Goal: Task Accomplishment & Management: Use online tool/utility

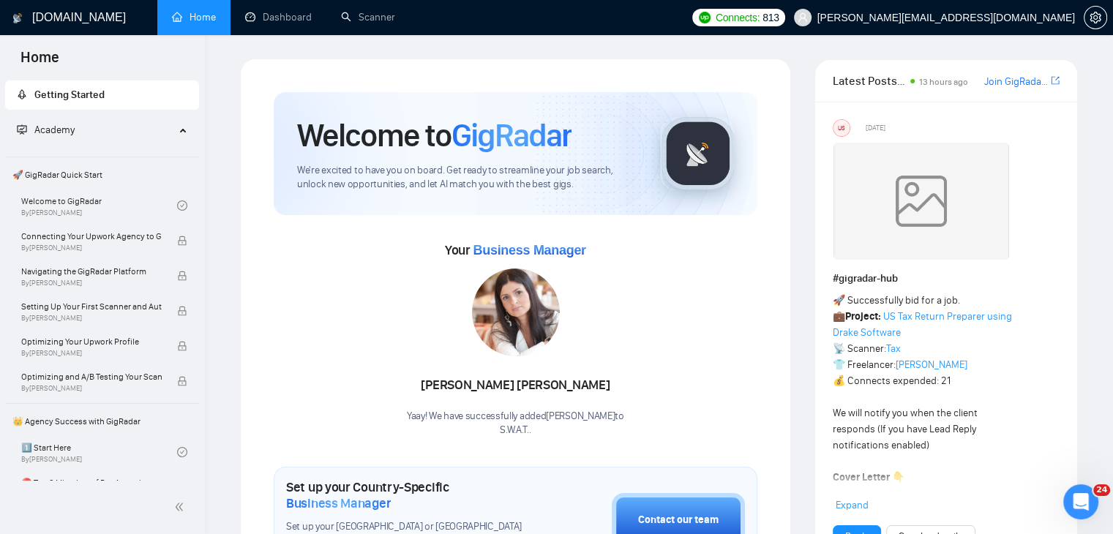
scroll to position [3173, 0]
click at [1088, 495] on icon "Open Intercom Messenger" at bounding box center [1079, 500] width 24 height 24
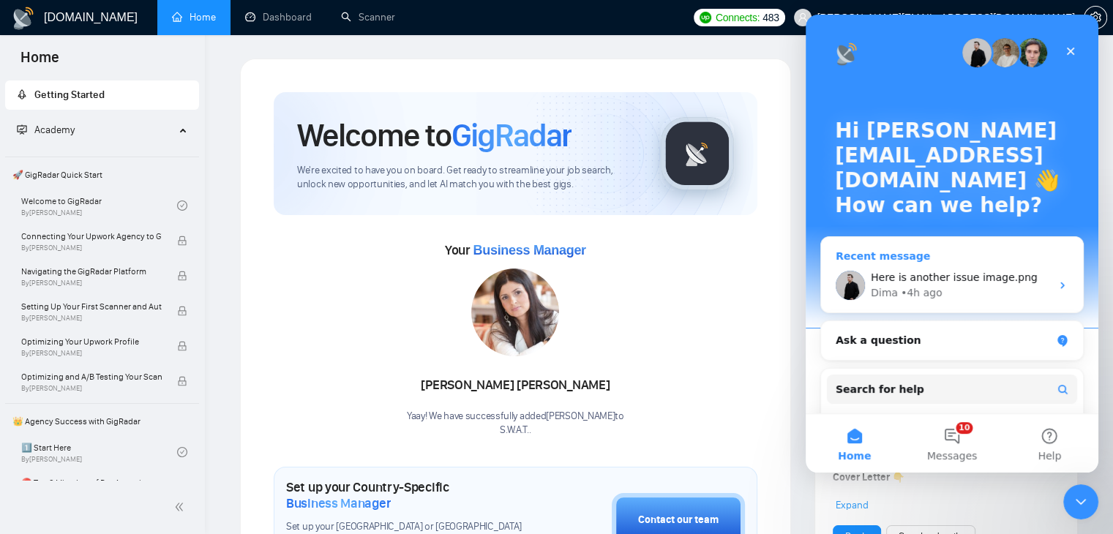
click at [946, 276] on span "Here is another issue image.png" at bounding box center [954, 278] width 167 height 12
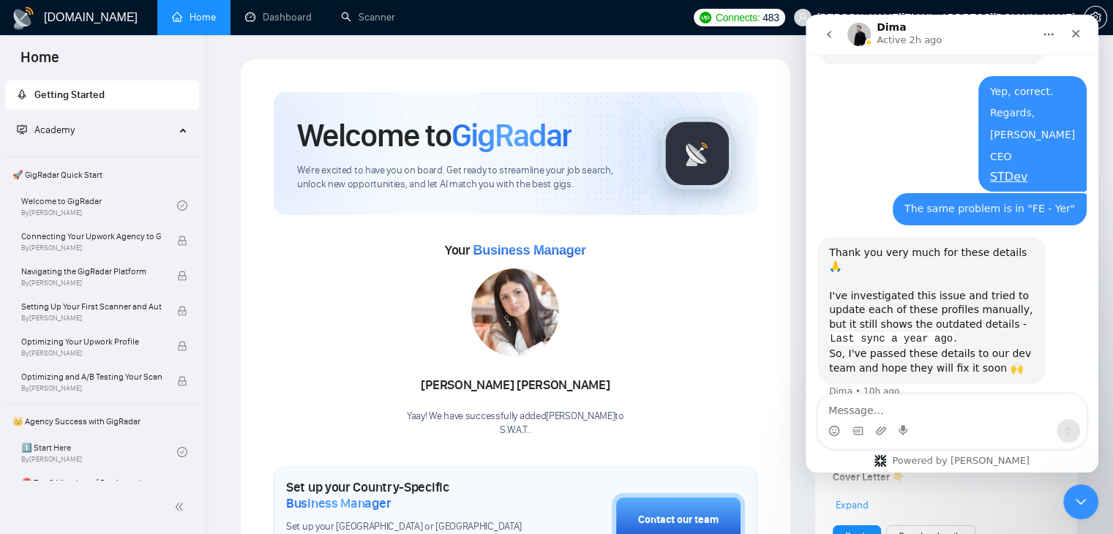
scroll to position [3185, 0]
click at [1074, 37] on icon "Close" at bounding box center [1076, 34] width 12 height 12
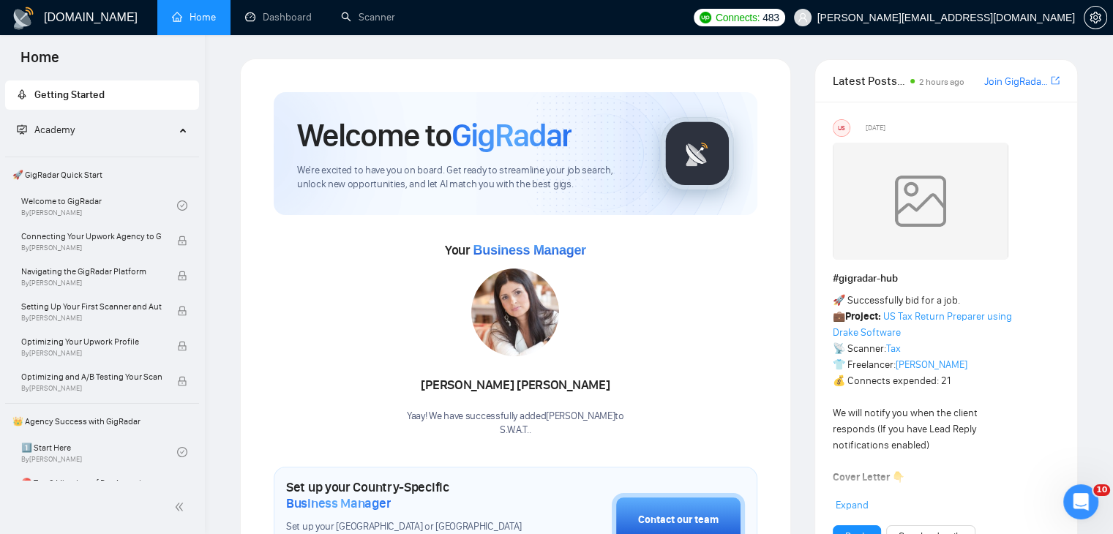
scroll to position [3184, 0]
click at [373, 18] on link "Scanner" at bounding box center [368, 17] width 54 height 12
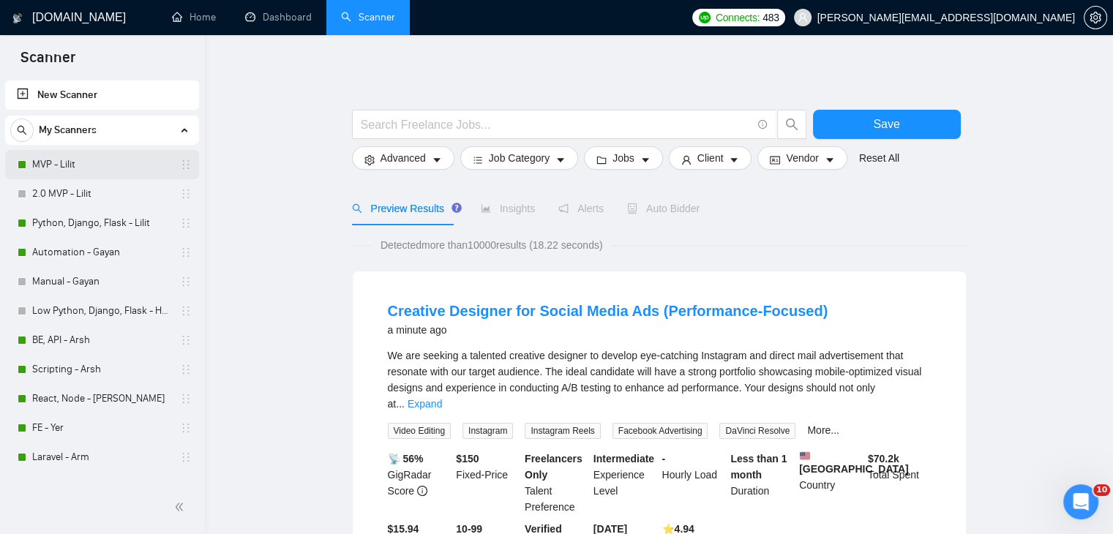
click at [110, 158] on link "MVP - Lilit" at bounding box center [101, 164] width 139 height 29
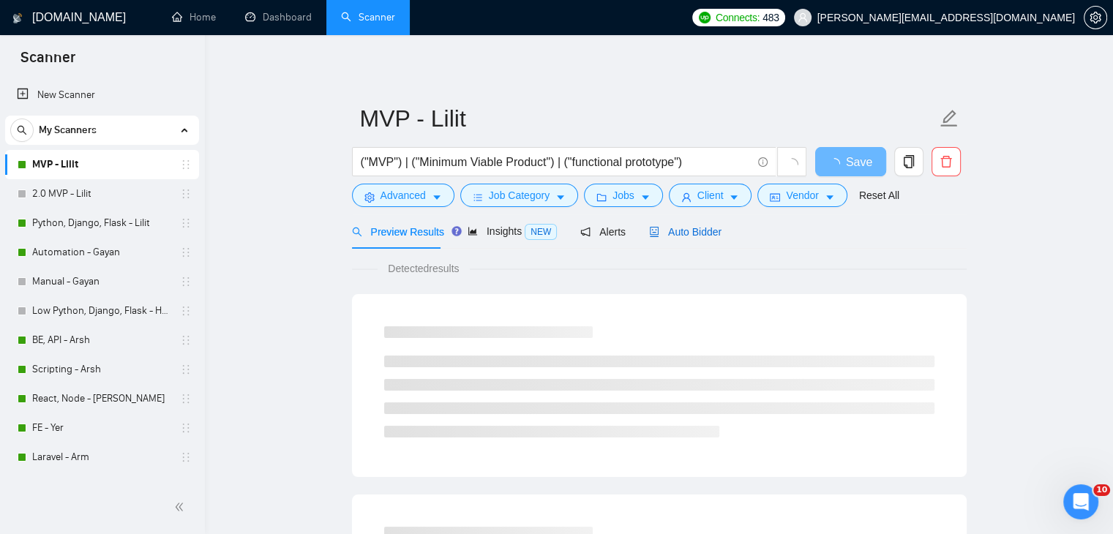
click at [671, 235] on span "Auto Bidder" at bounding box center [685, 232] width 72 height 12
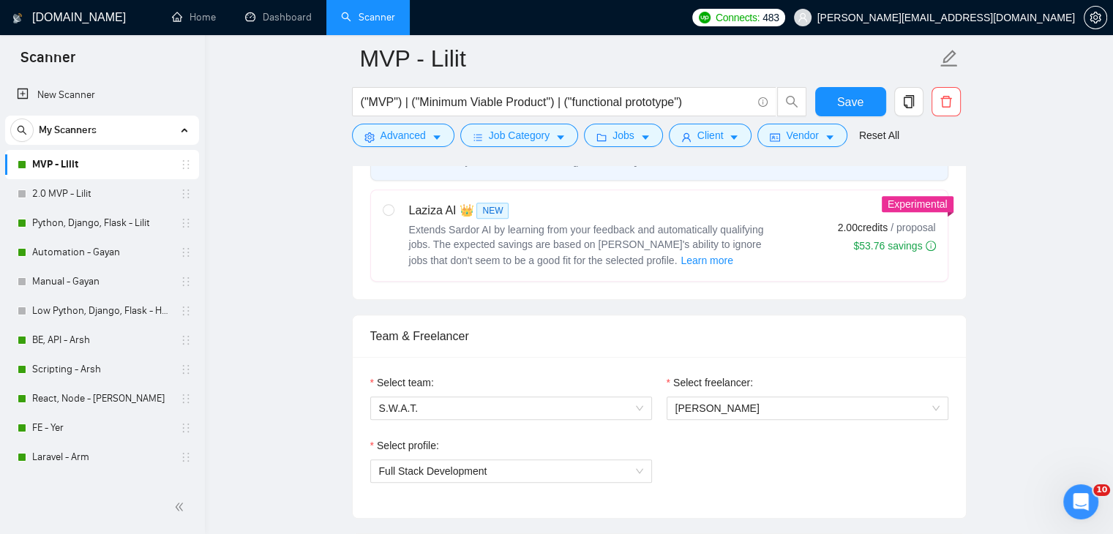
scroll to position [878, 0]
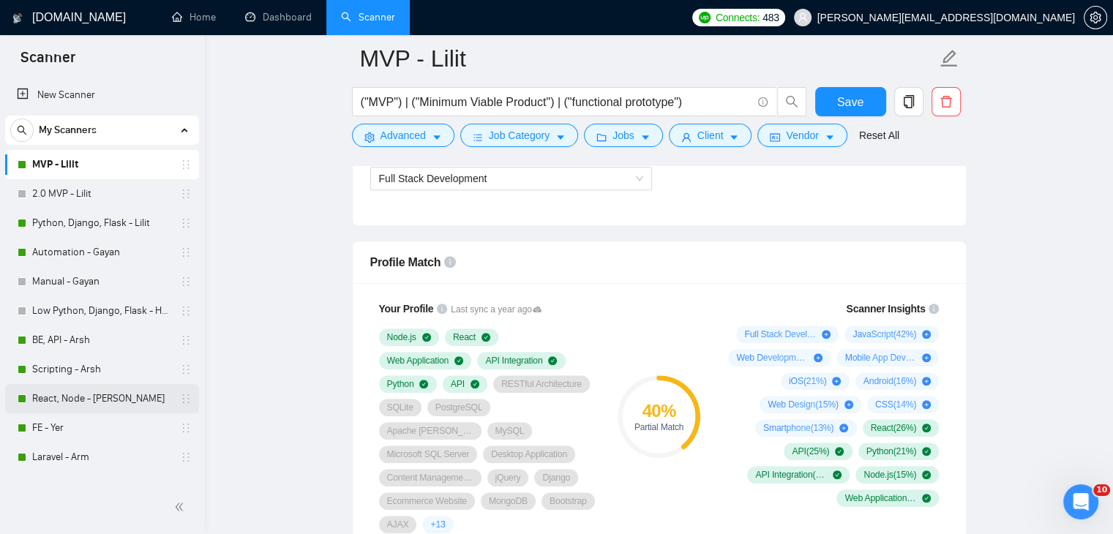
click at [105, 399] on link "React, Node - Yuri" at bounding box center [101, 398] width 139 height 29
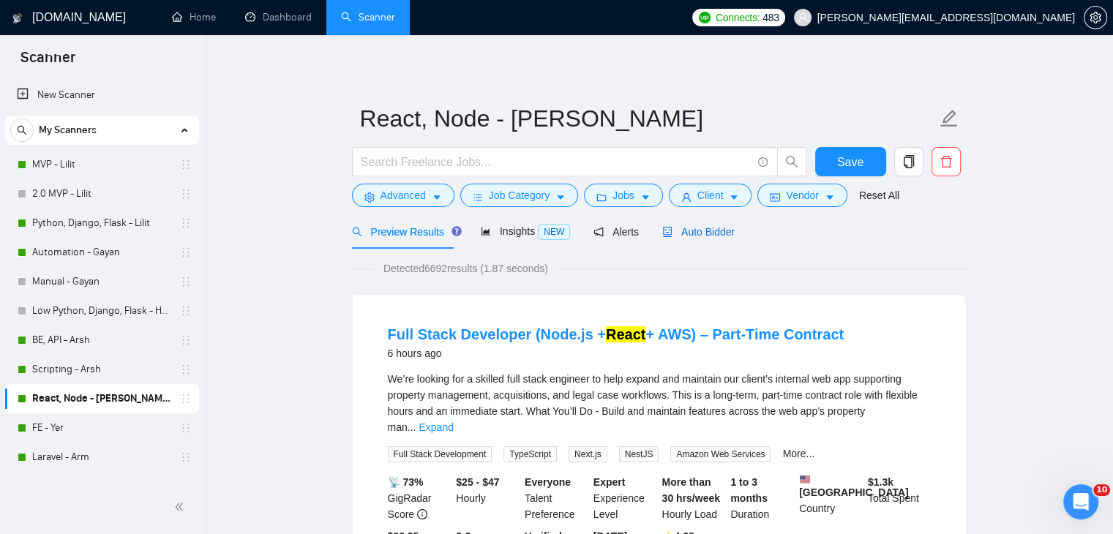
click at [692, 232] on span "Auto Bidder" at bounding box center [698, 232] width 72 height 12
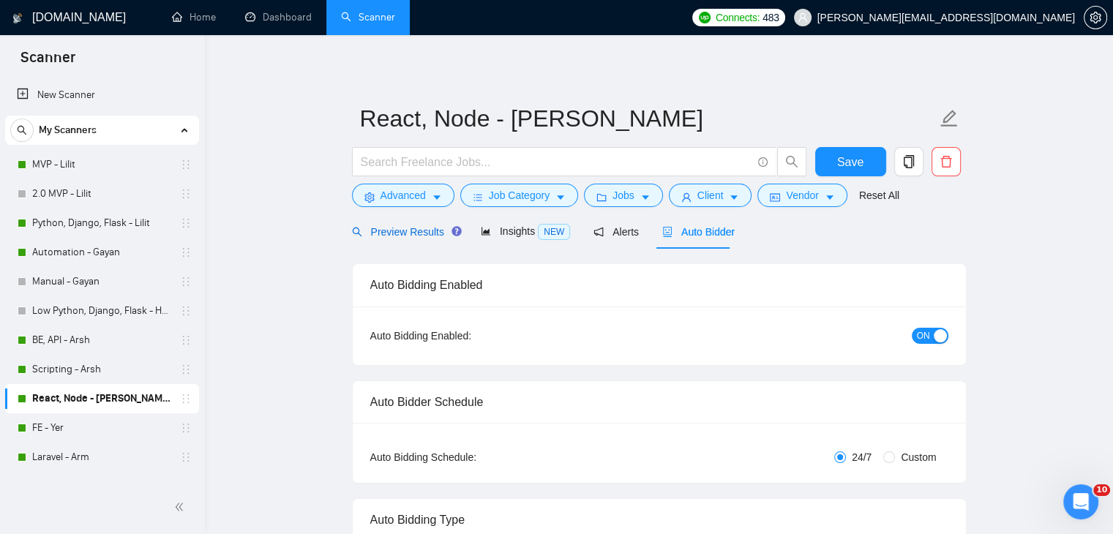
click at [397, 228] on span "Preview Results" at bounding box center [404, 232] width 105 height 12
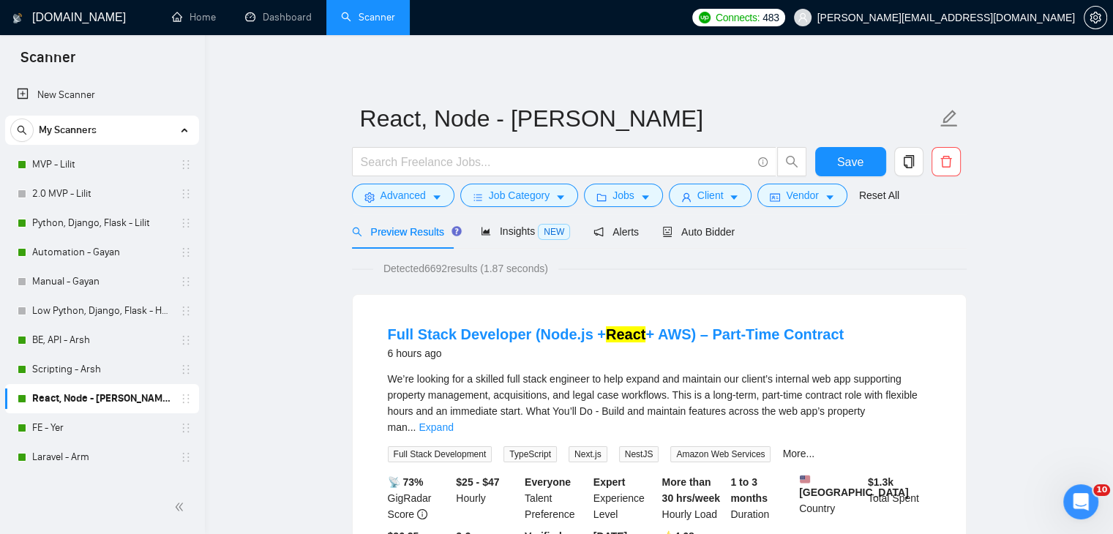
click at [455, 446] on span "Full Stack Development" at bounding box center [440, 454] width 105 height 16
copy span "Full Stack Development"
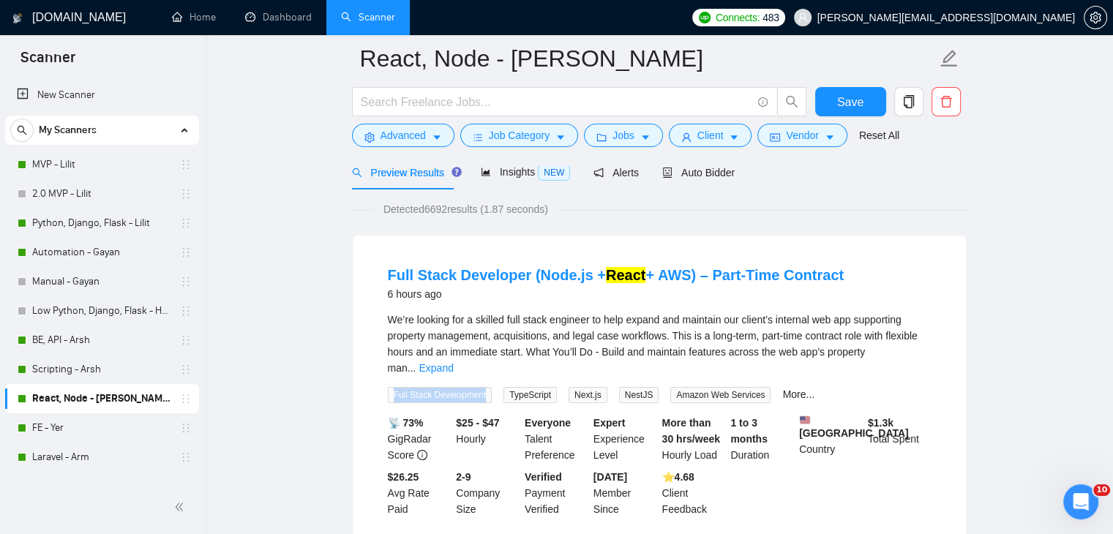
scroll to position [73, 0]
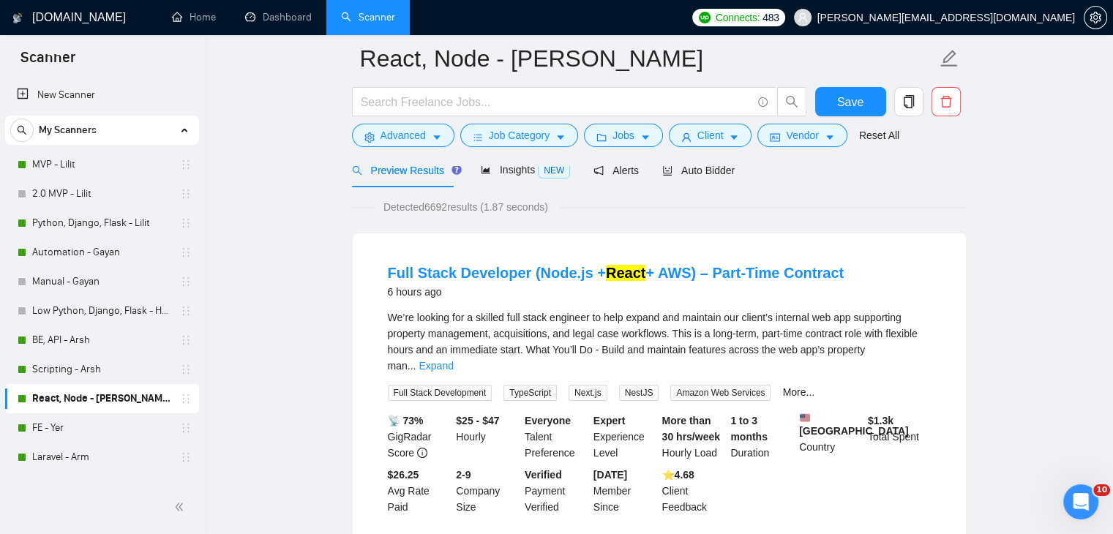
drag, startPoint x: 517, startPoint y: 363, endPoint x: 518, endPoint y: 370, distance: 7.4
click at [517, 363] on div "We’re looking for a skilled full stack engineer to help expand and maintain our…" at bounding box center [659, 355] width 543 height 91
click at [518, 385] on span "TypeScript" at bounding box center [530, 393] width 53 height 16
copy span "TypeScript"
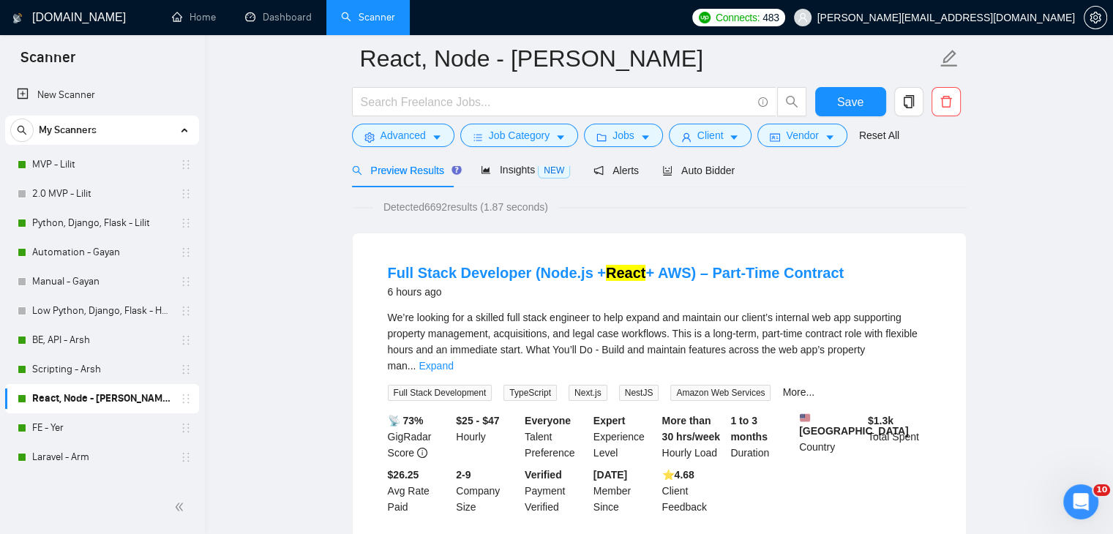
click at [583, 385] on span "Next.js" at bounding box center [588, 393] width 39 height 16
copy span "Next.js"
click at [630, 385] on span "NestJS" at bounding box center [639, 393] width 40 height 16
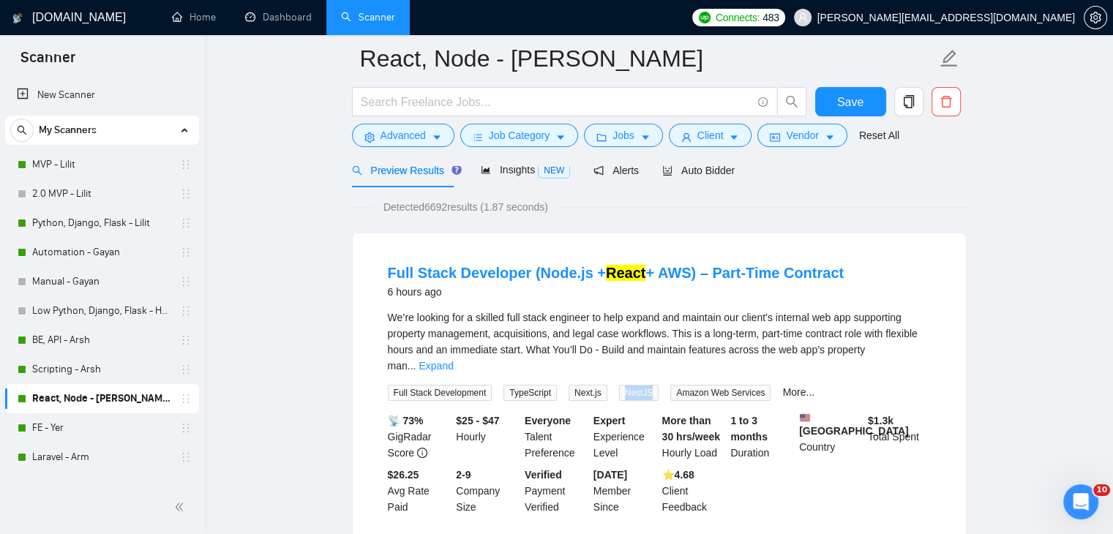
click at [630, 385] on span "NestJS" at bounding box center [639, 393] width 40 height 16
copy span "NestJS"
click at [692, 385] on span "Amazon Web Services" at bounding box center [720, 393] width 100 height 16
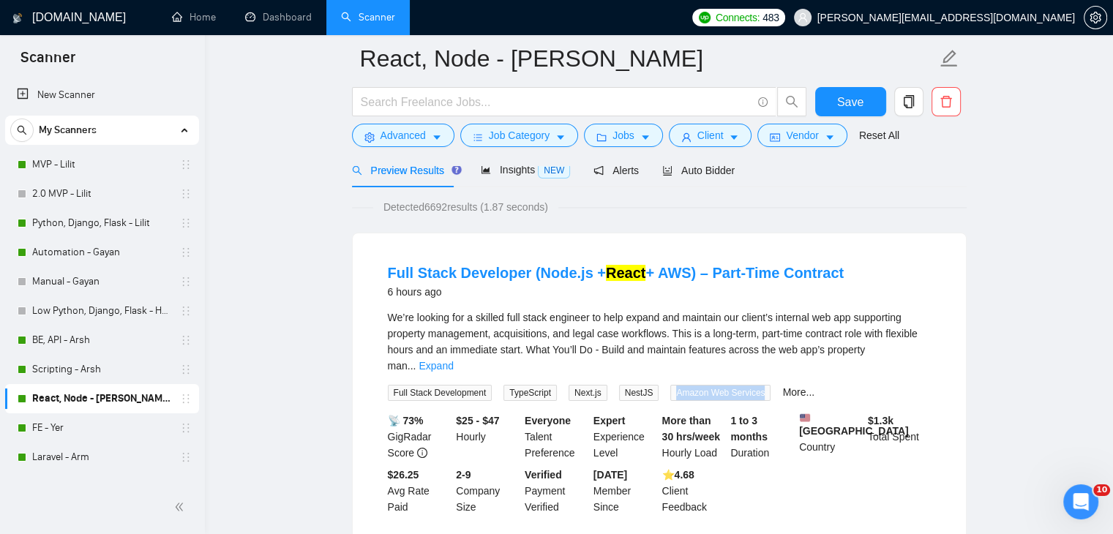
copy span "Amazon Web Services"
click at [782, 386] on link "More..." at bounding box center [798, 392] width 32 height 12
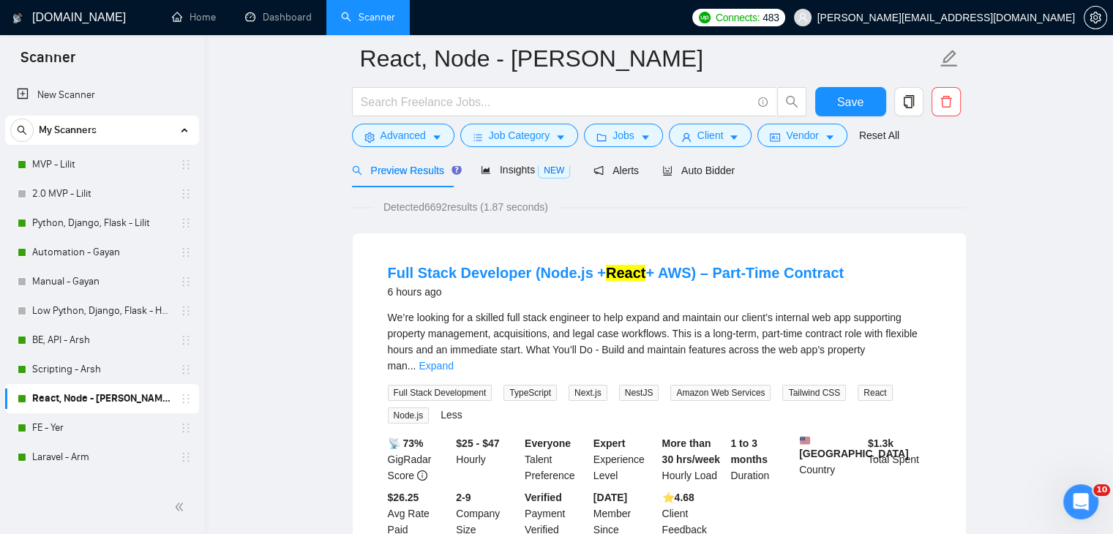
click at [793, 385] on span "Tailwind CSS" at bounding box center [814, 393] width 64 height 16
copy span "Tailwind CSS"
click at [858, 385] on span "React" at bounding box center [875, 393] width 34 height 16
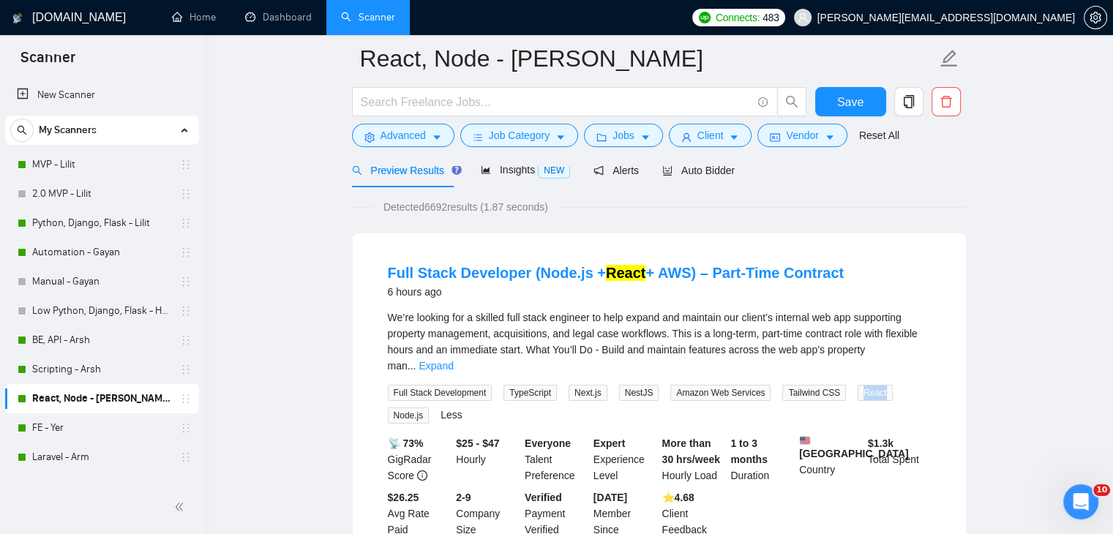
click at [858, 385] on span "React" at bounding box center [875, 393] width 34 height 16
copy span "React"
click at [407, 408] on span "Node.js" at bounding box center [409, 416] width 42 height 16
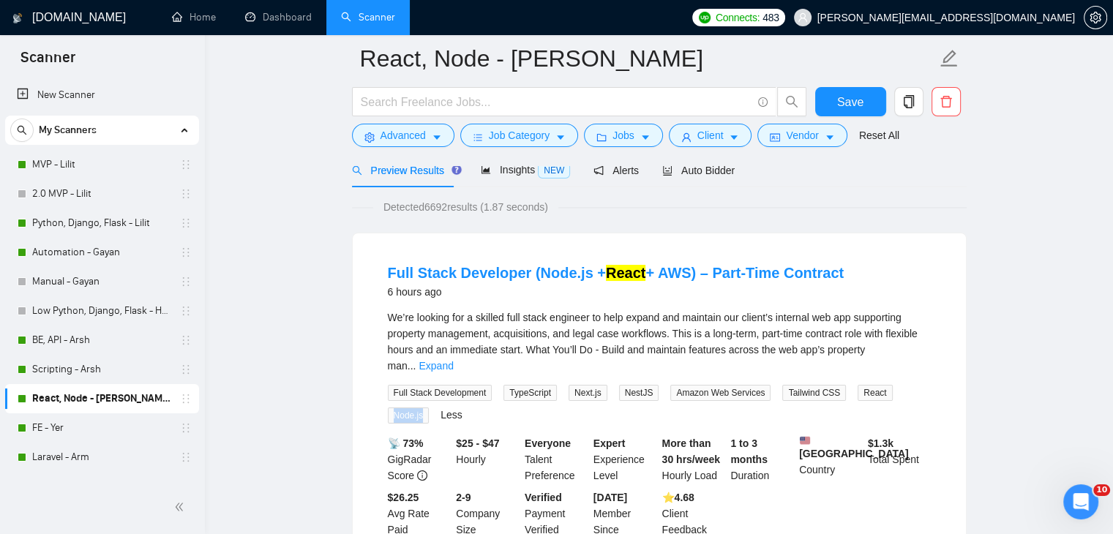
copy span "Node.js"
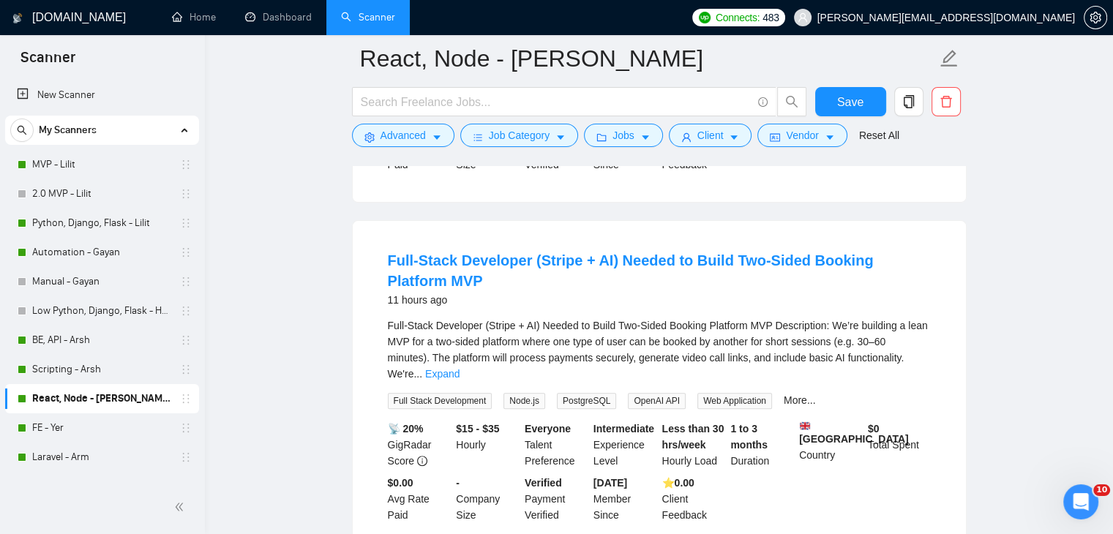
scroll to position [585, 0]
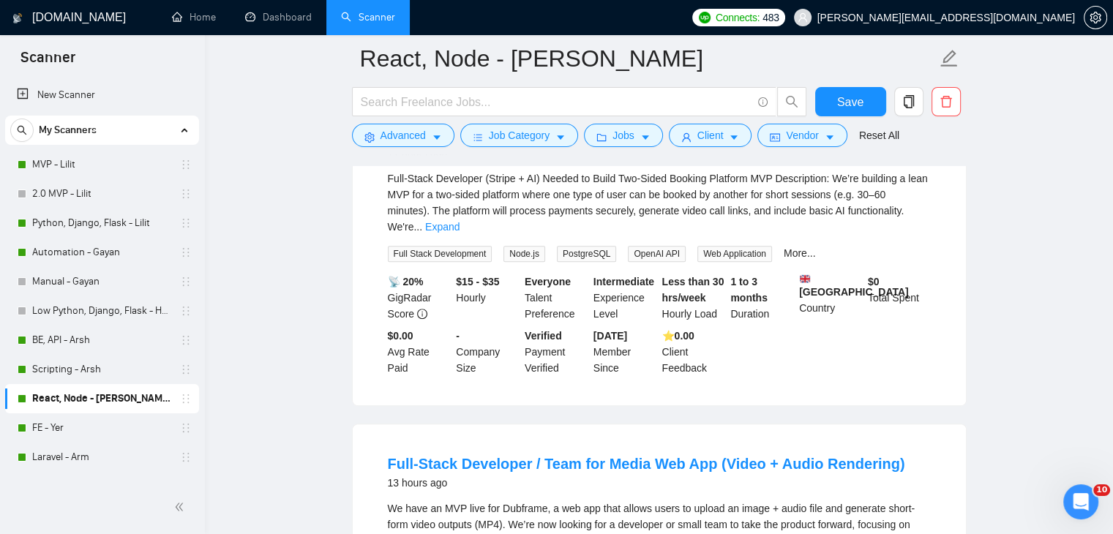
click at [583, 246] on span "PostgreSQL" at bounding box center [586, 254] width 59 height 16
copy span "PostgreSQL"
click at [654, 246] on span "OpenAI API" at bounding box center [657, 254] width 58 height 16
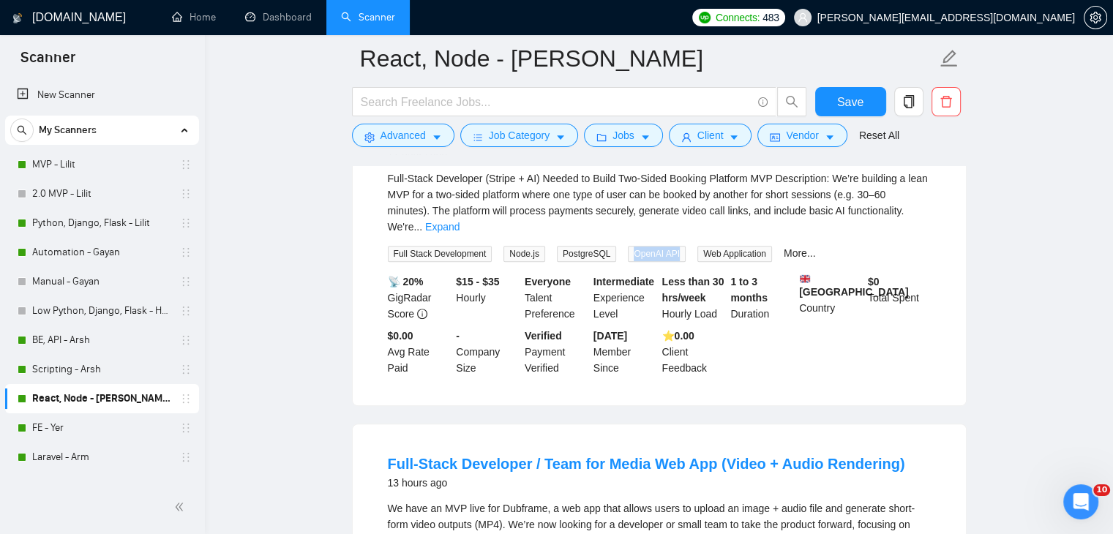
click at [654, 246] on span "OpenAI API" at bounding box center [657, 254] width 58 height 16
copy span "OpenAI API"
click at [714, 246] on span "Web Application" at bounding box center [734, 254] width 75 height 16
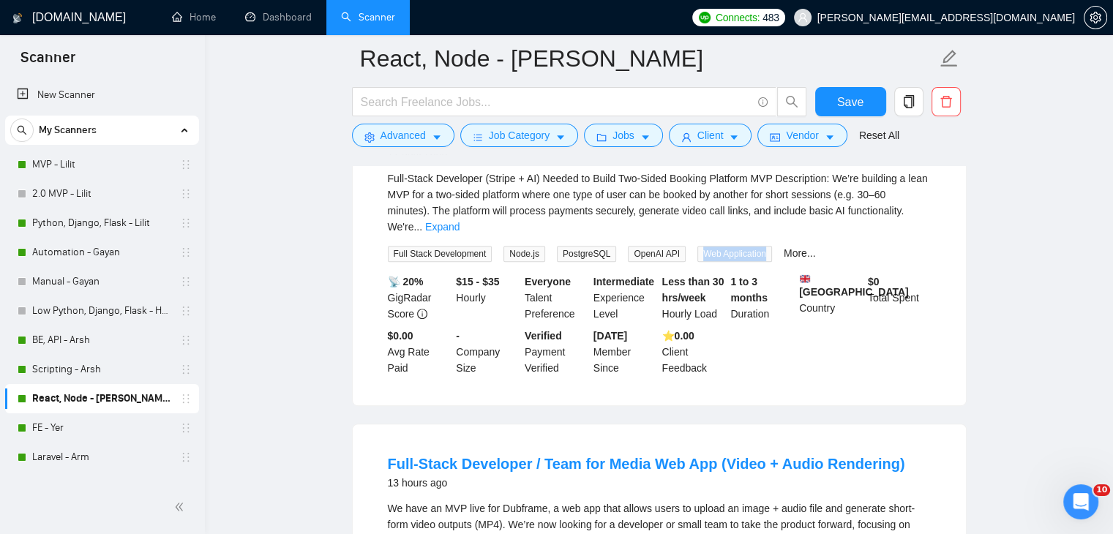
click at [781, 245] on div "More..." at bounding box center [800, 253] width 38 height 17
click at [784, 247] on link "More..." at bounding box center [800, 253] width 32 height 12
click at [790, 246] on span "Supabase" at bounding box center [809, 254] width 51 height 16
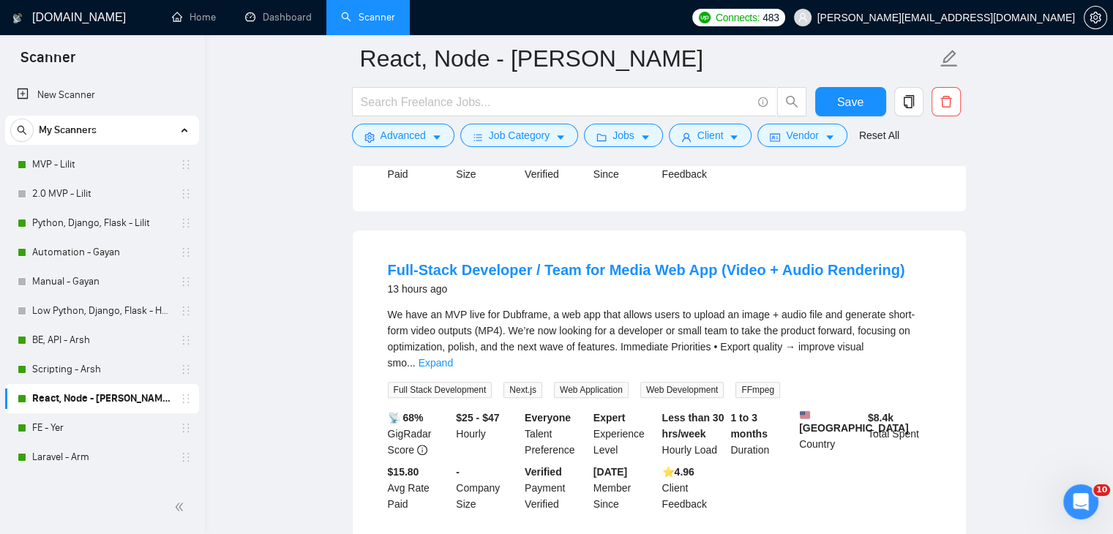
scroll to position [805, 0]
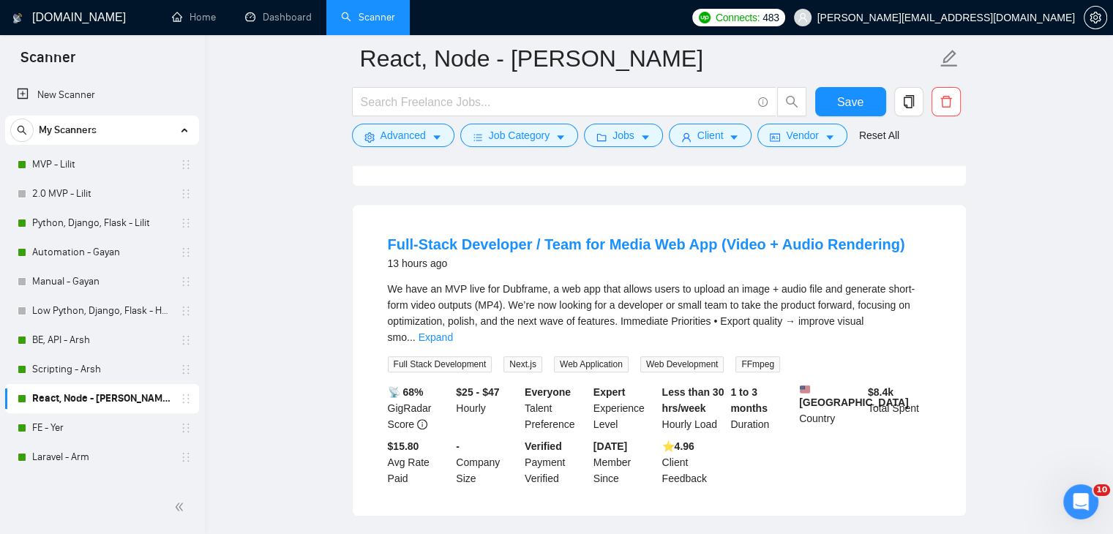
click at [580, 356] on span "Web Application" at bounding box center [591, 364] width 75 height 16
click at [695, 356] on span "Web Development" at bounding box center [682, 364] width 84 height 16
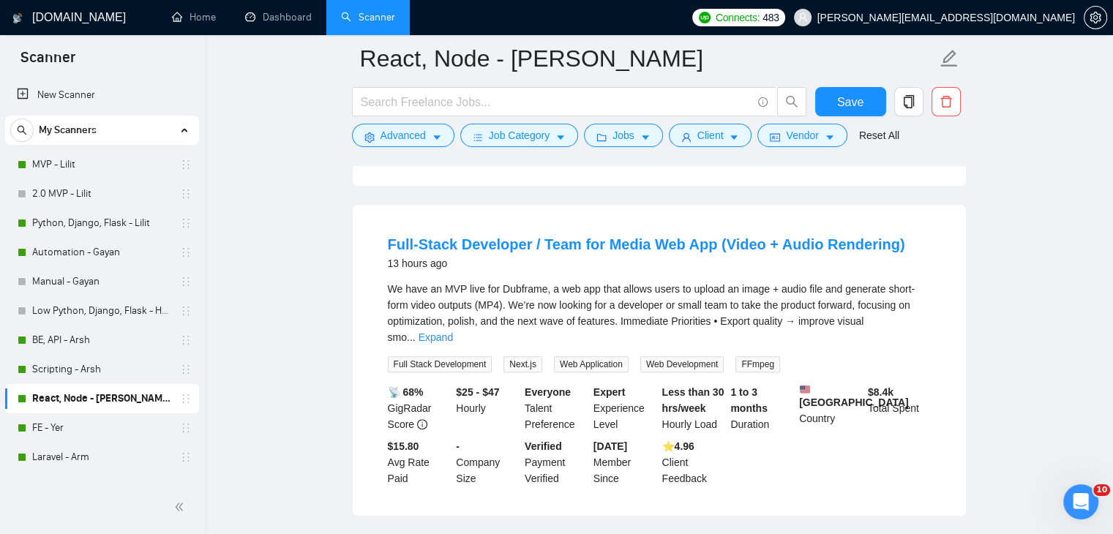
click at [742, 356] on span "FFmpeg" at bounding box center [758, 364] width 45 height 16
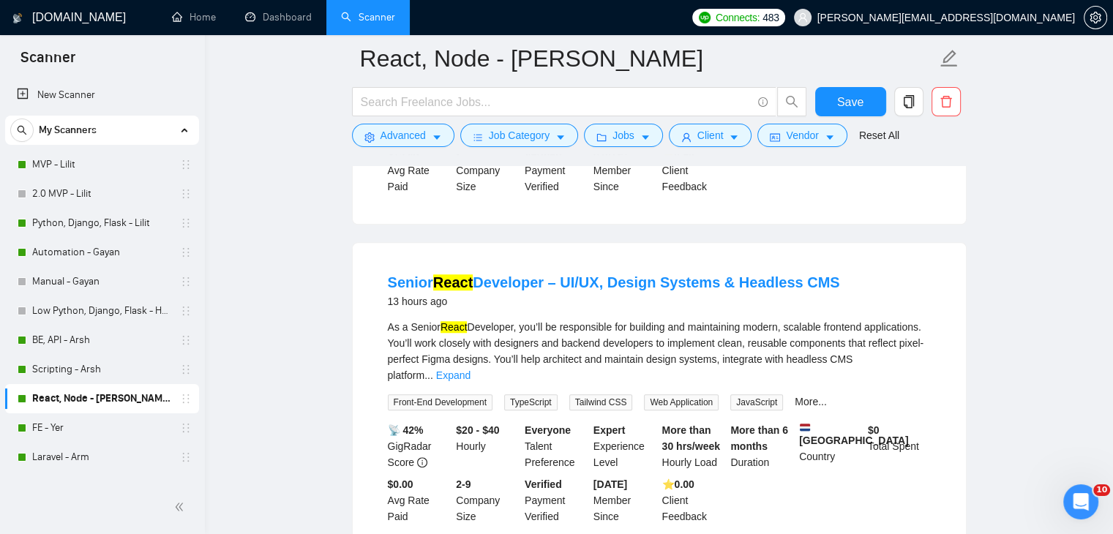
scroll to position [1098, 0]
click at [480, 394] on span "Front-End Development" at bounding box center [440, 402] width 105 height 16
click at [798, 395] on link "More..." at bounding box center [811, 401] width 32 height 12
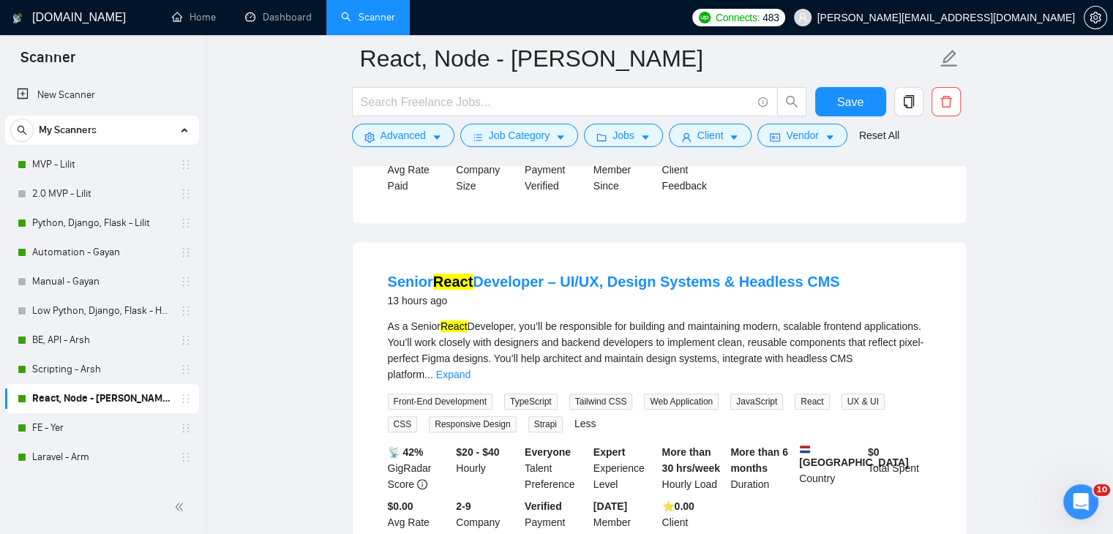
click at [418, 416] on span "CSS" at bounding box center [403, 424] width 30 height 16
click at [429, 416] on span "Responsive Design" at bounding box center [472, 424] width 87 height 16
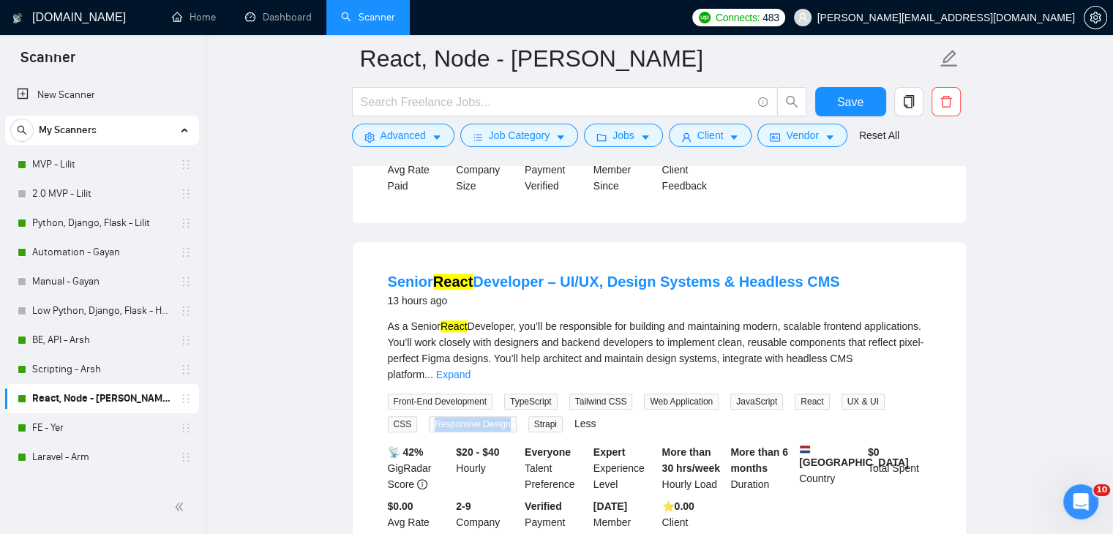
click at [429, 416] on span "Responsive Design" at bounding box center [472, 424] width 87 height 16
drag, startPoint x: 91, startPoint y: 343, endPoint x: 206, endPoint y: 199, distance: 183.8
click at [91, 343] on link "BE, API - Arsh" at bounding box center [101, 340] width 139 height 29
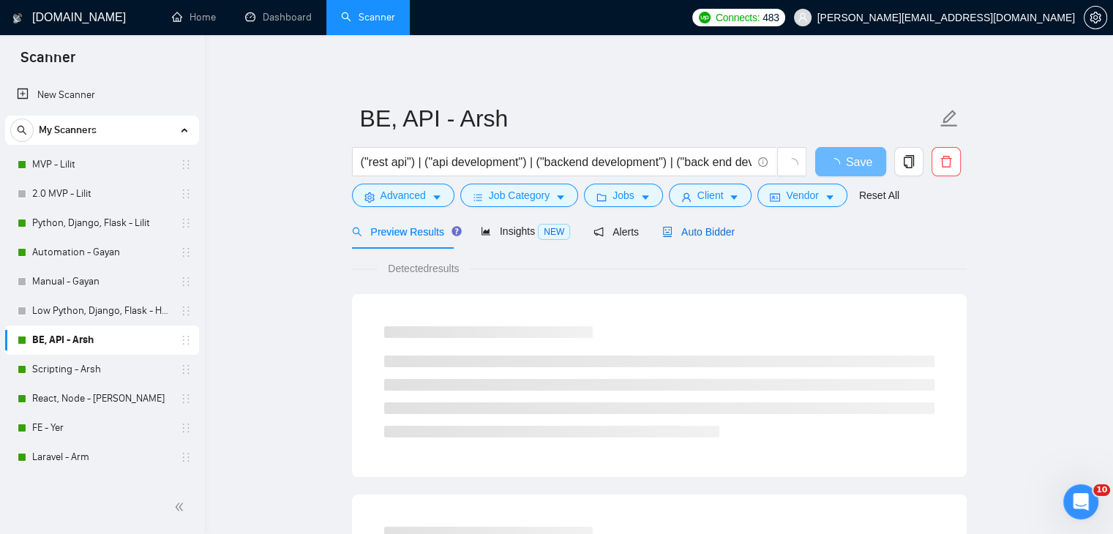
click at [690, 228] on span "Auto Bidder" at bounding box center [698, 232] width 72 height 12
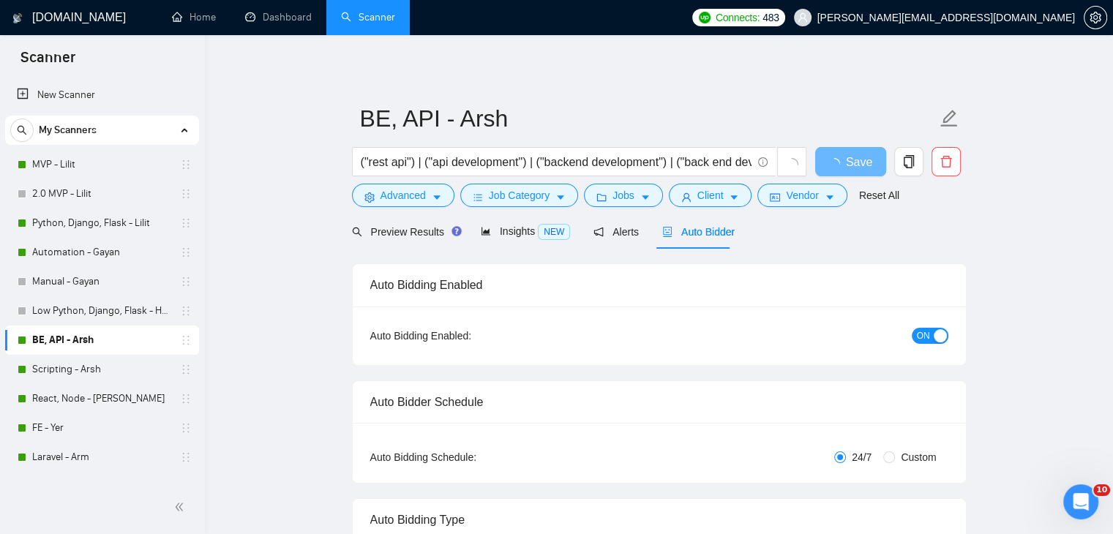
checkbox input "true"
click at [405, 229] on span "Preview Results" at bounding box center [404, 232] width 105 height 12
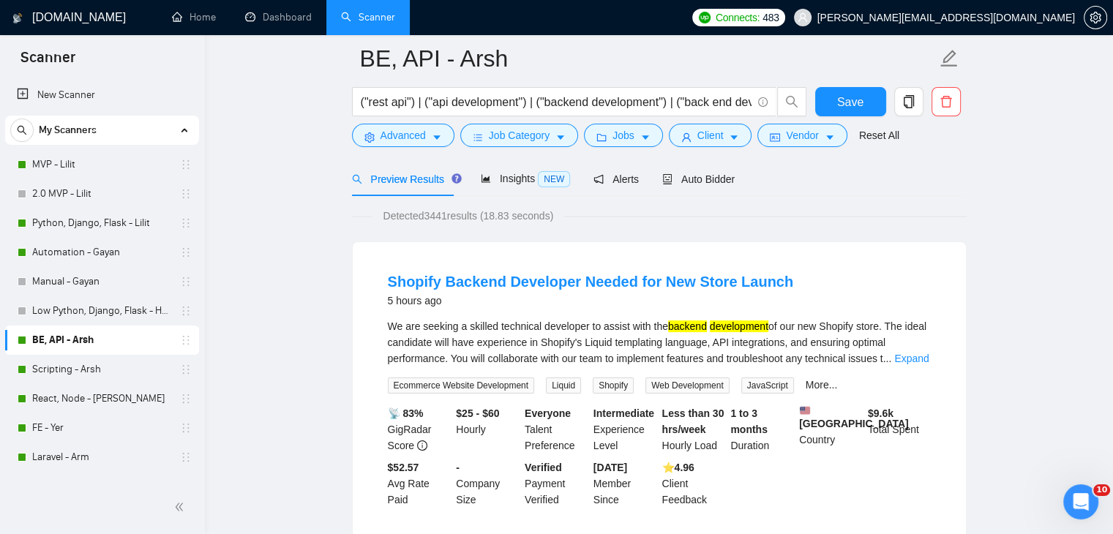
scroll to position [146, 0]
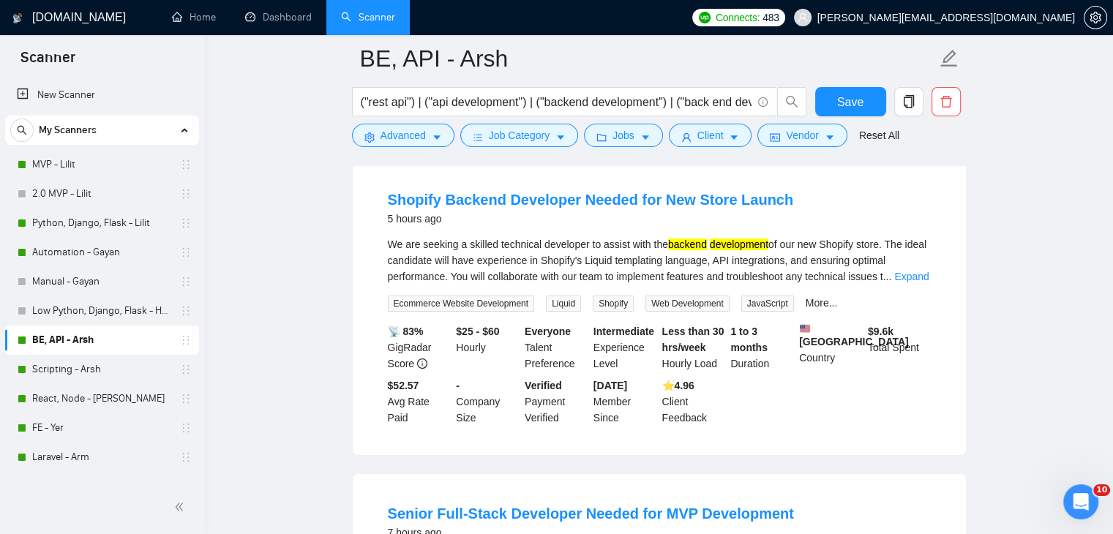
click at [477, 307] on span "Ecommerce Website Development" at bounding box center [461, 304] width 147 height 16
click at [559, 306] on span "Liquid" at bounding box center [563, 304] width 35 height 16
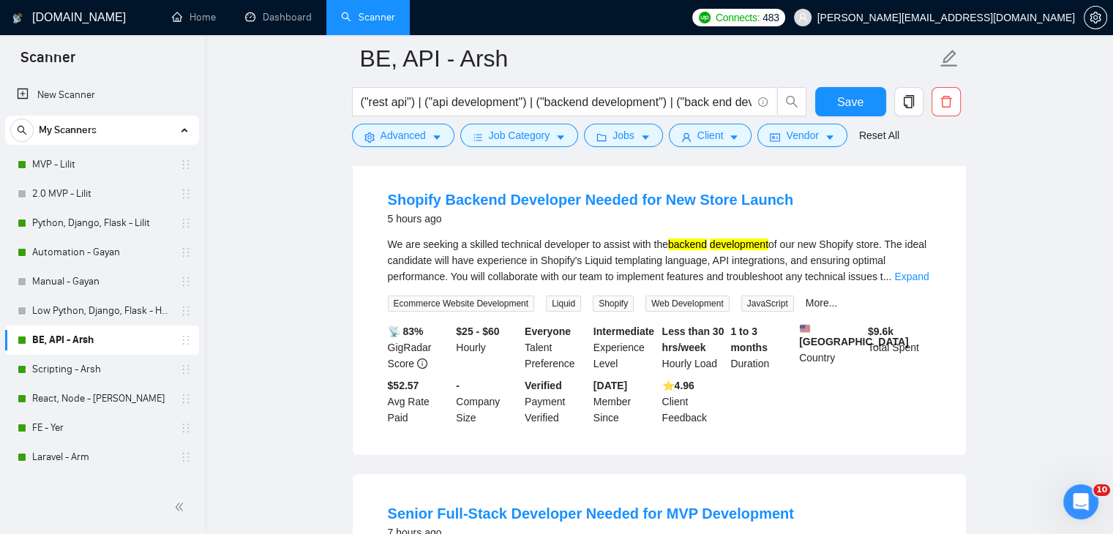
click at [684, 306] on span "Web Development" at bounding box center [687, 304] width 84 height 16
click at [762, 307] on span "JavaScript" at bounding box center [767, 304] width 53 height 16
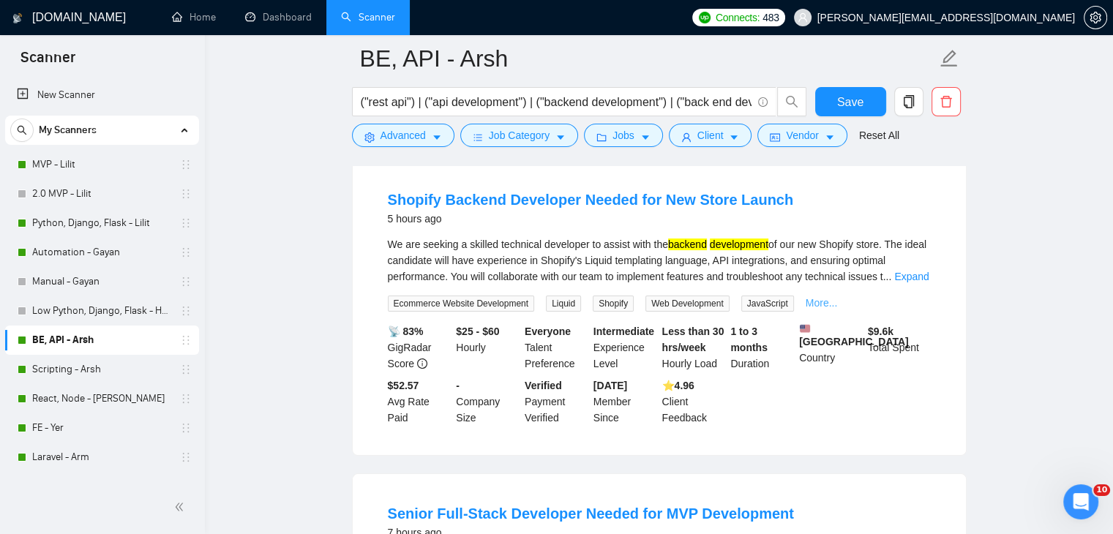
click at [815, 305] on link "More..." at bounding box center [822, 303] width 32 height 12
click at [814, 305] on span "JSON" at bounding box center [823, 304] width 35 height 16
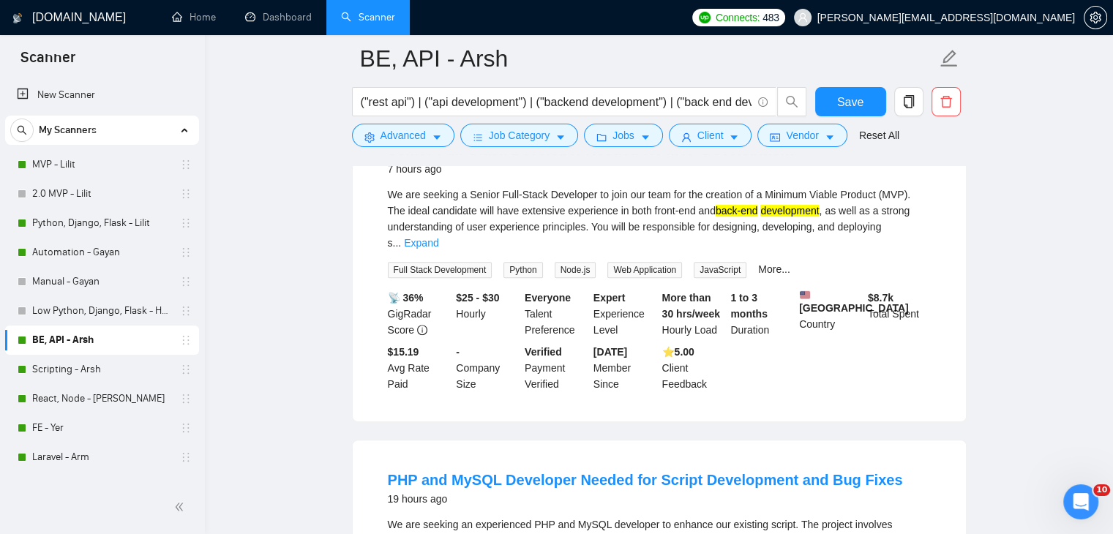
scroll to position [512, 0]
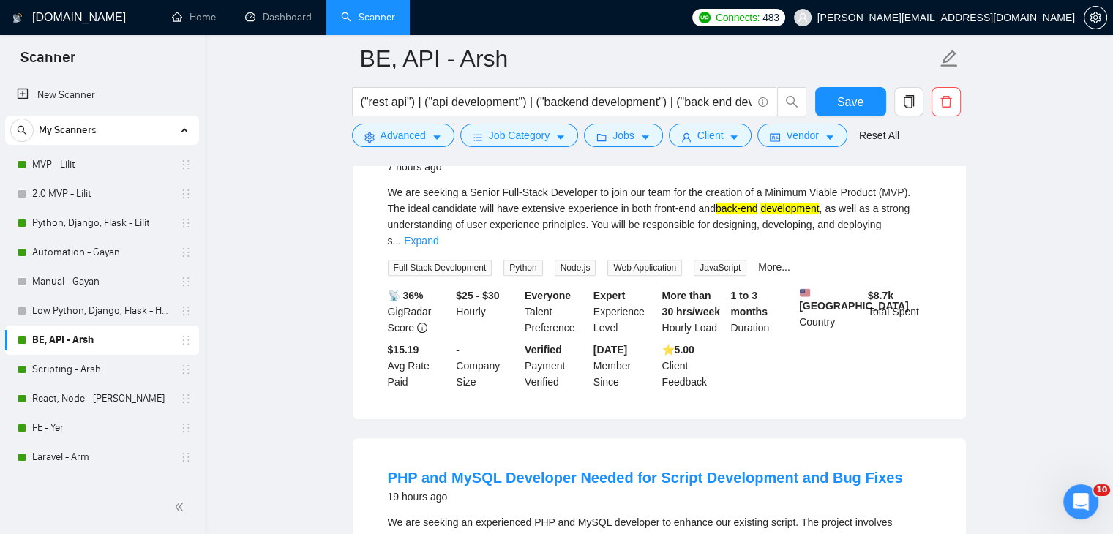
click at [576, 261] on span "Node.js" at bounding box center [576, 268] width 42 height 16
click at [656, 263] on span "Web Application" at bounding box center [644, 268] width 75 height 16
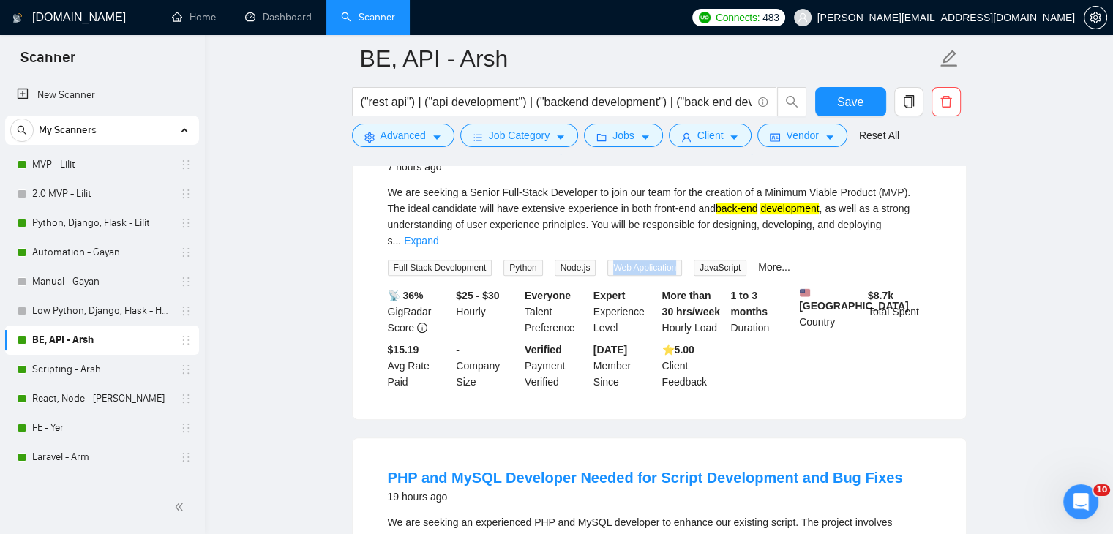
click at [656, 263] on span "Web Application" at bounding box center [644, 268] width 75 height 16
click at [717, 263] on span "JavaScript" at bounding box center [720, 268] width 53 height 16
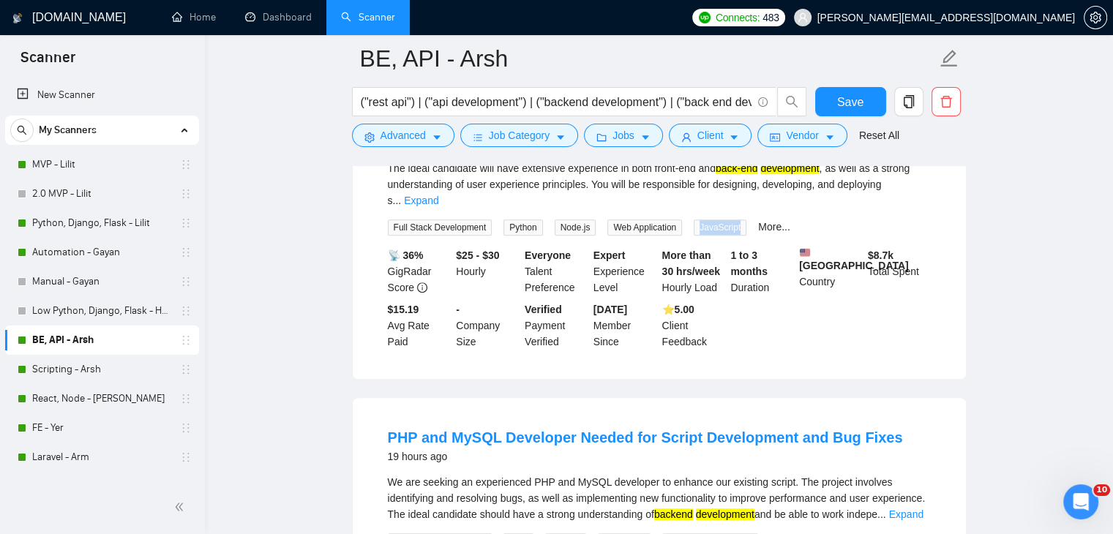
scroll to position [585, 0]
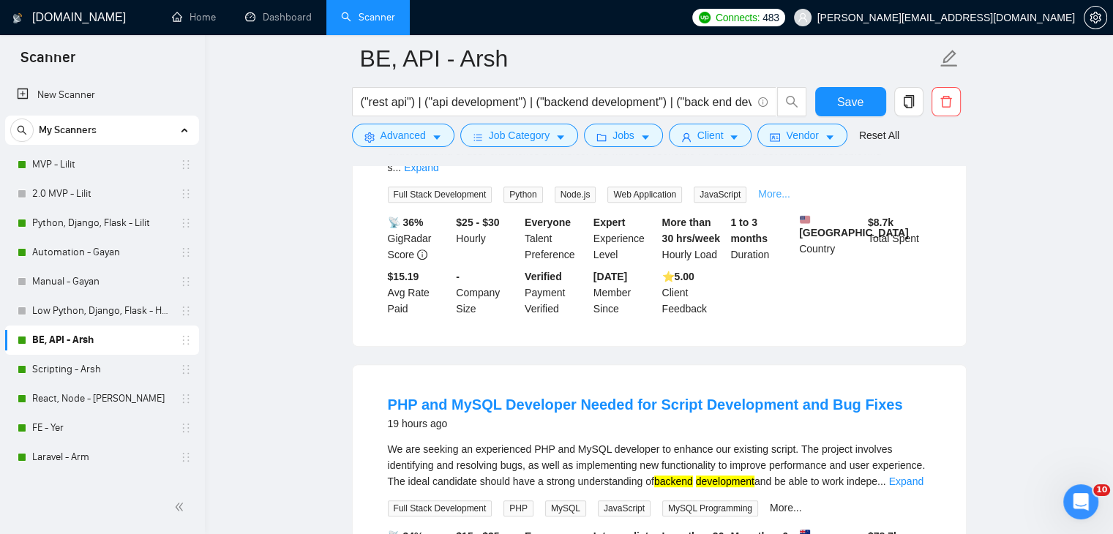
click at [762, 189] on link "More..." at bounding box center [774, 194] width 32 height 12
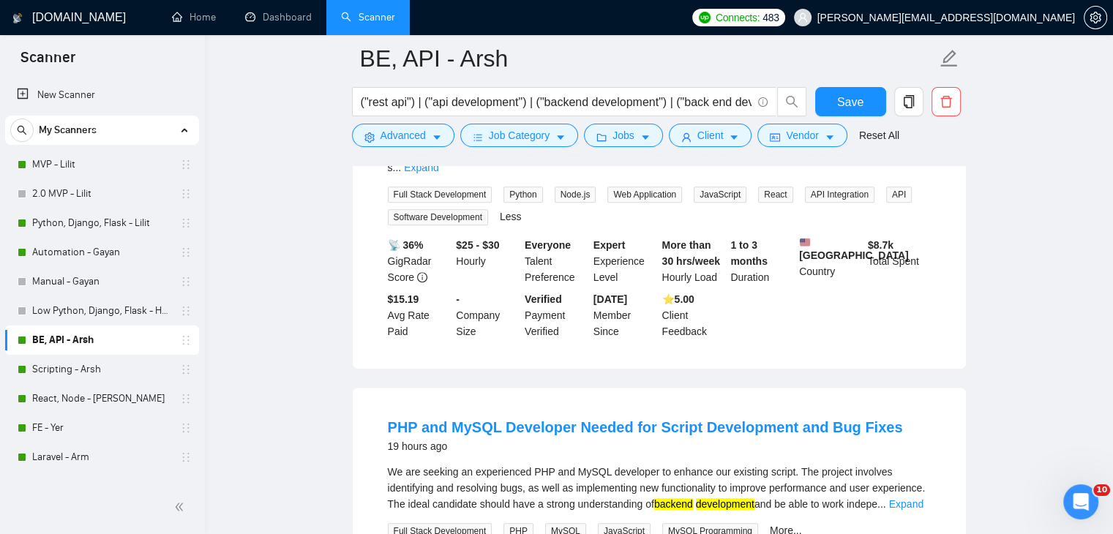
click at [807, 192] on span "API Integration" at bounding box center [840, 195] width 70 height 16
click at [458, 209] on span "Software Development" at bounding box center [438, 217] width 100 height 16
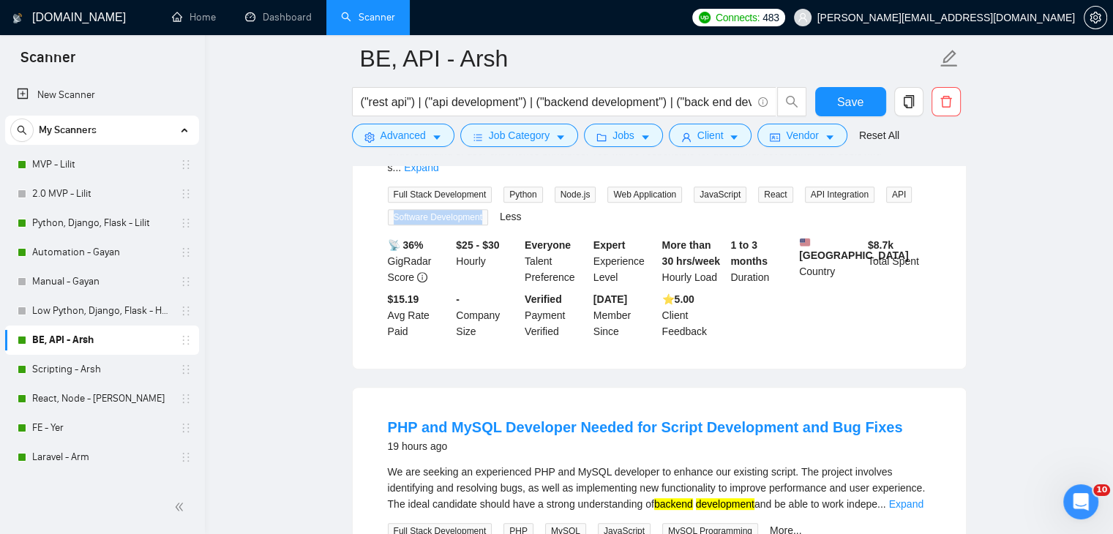
click at [458, 209] on span "Software Development" at bounding box center [438, 217] width 100 height 16
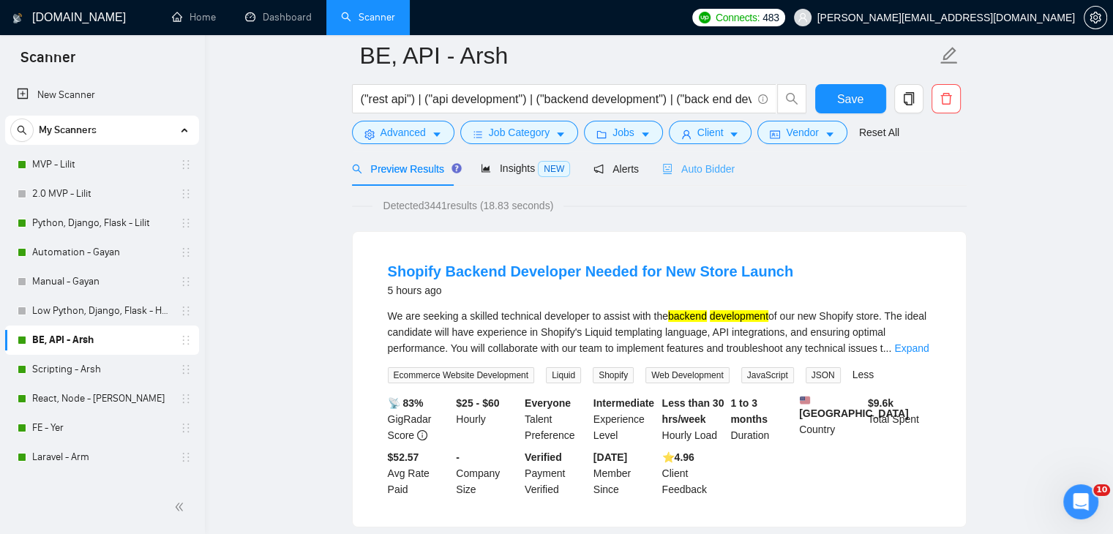
scroll to position [0, 0]
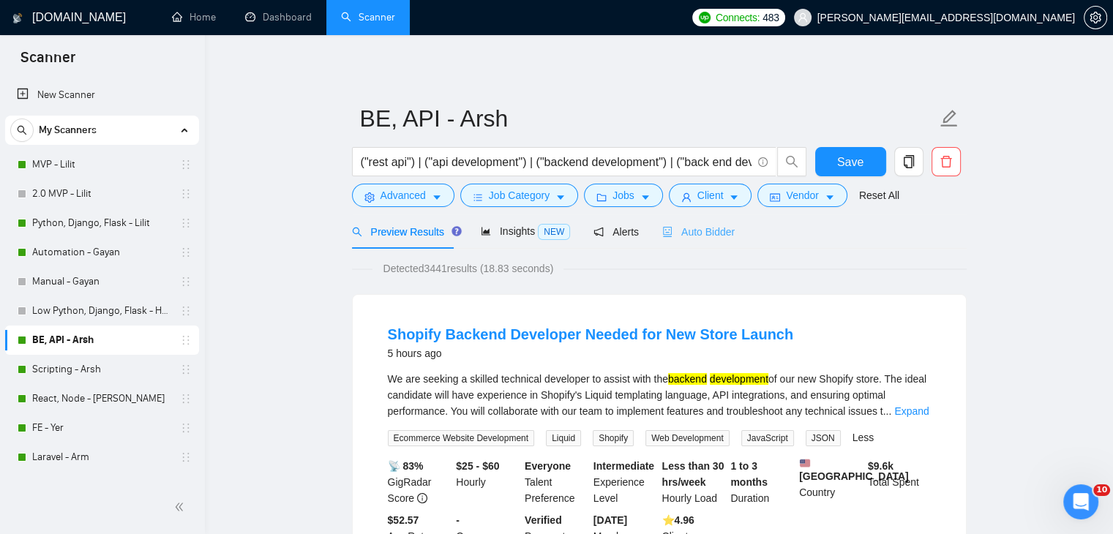
drag, startPoint x: 670, startPoint y: 244, endPoint x: 683, endPoint y: 239, distance: 14.1
click at [670, 244] on div "Auto Bidder" at bounding box center [698, 231] width 72 height 34
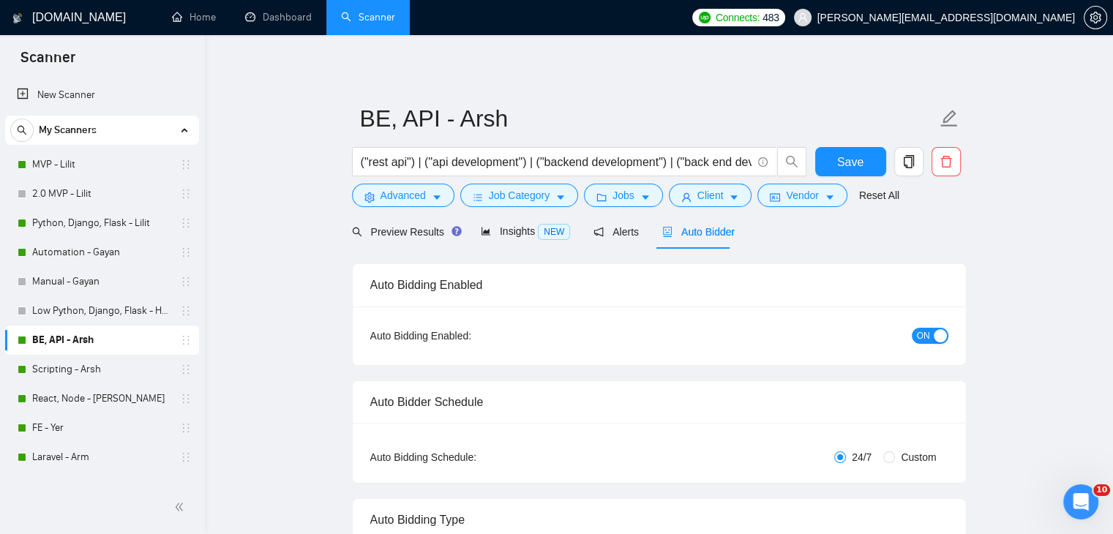
checkbox input "true"
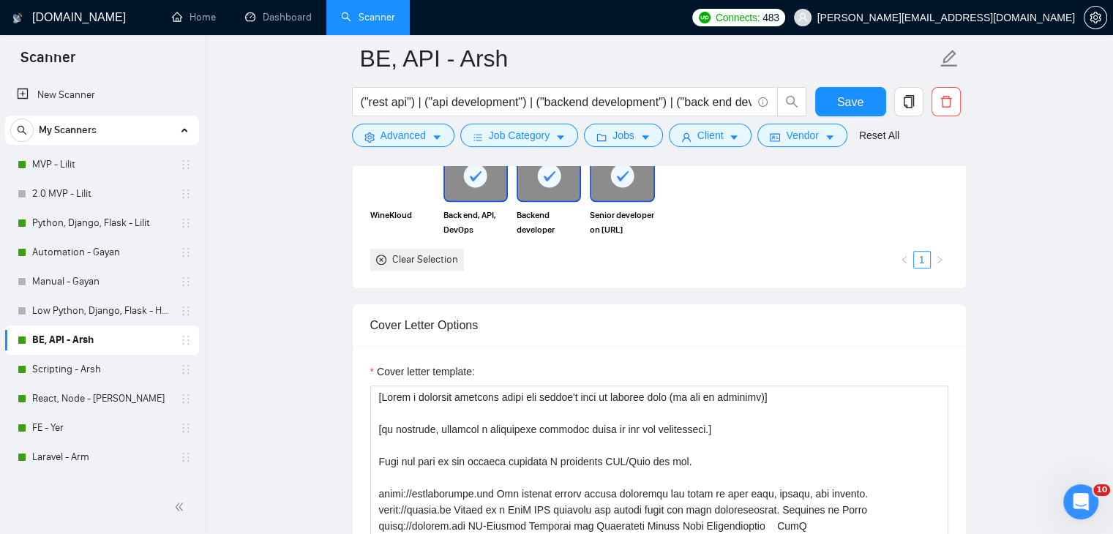
scroll to position [1537, 0]
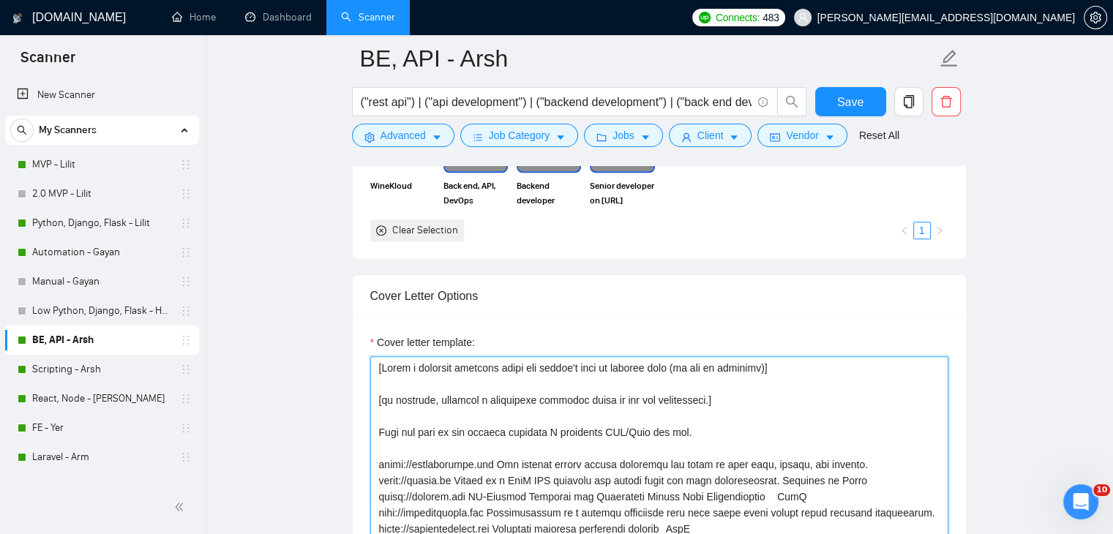
click at [732, 402] on textarea "Cover letter template:" at bounding box center [659, 520] width 578 height 329
paste textarea "technical question based on the job description that can be answered yes or no"
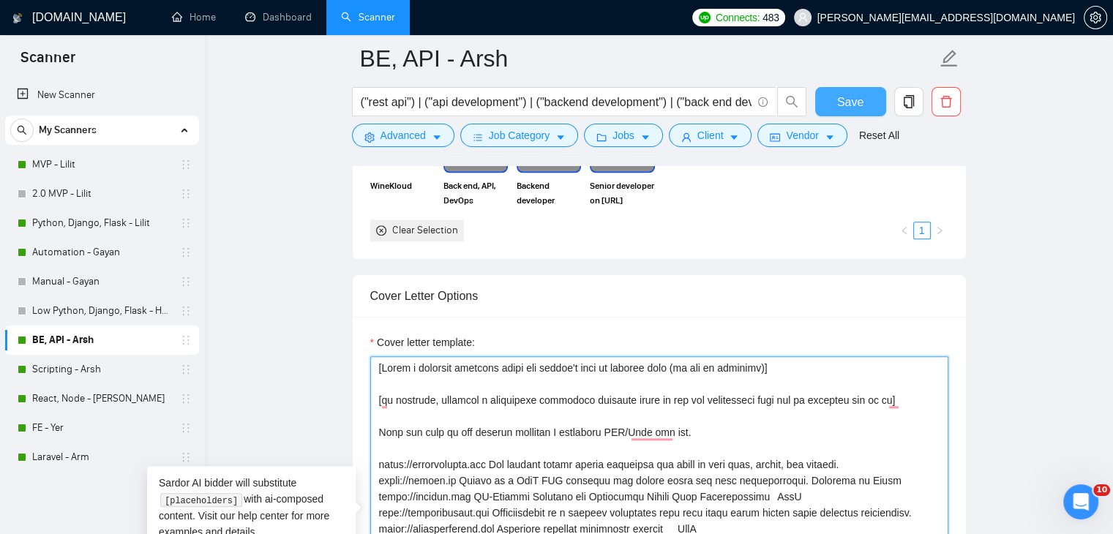
type textarea "[Write a personal greeting using the client's name or company name (if any is p…"
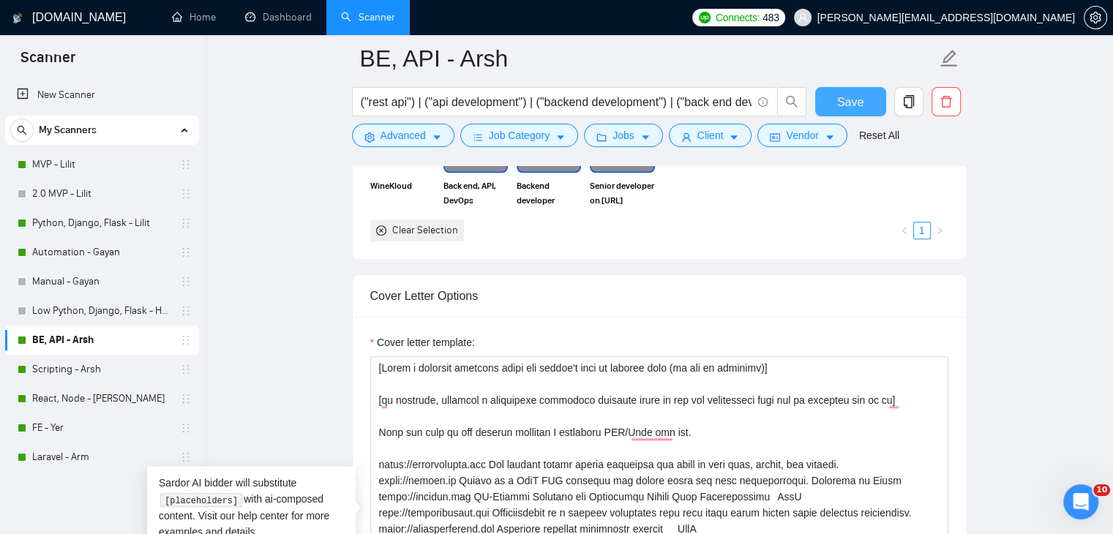
click at [862, 94] on button "Save" at bounding box center [850, 101] width 71 height 29
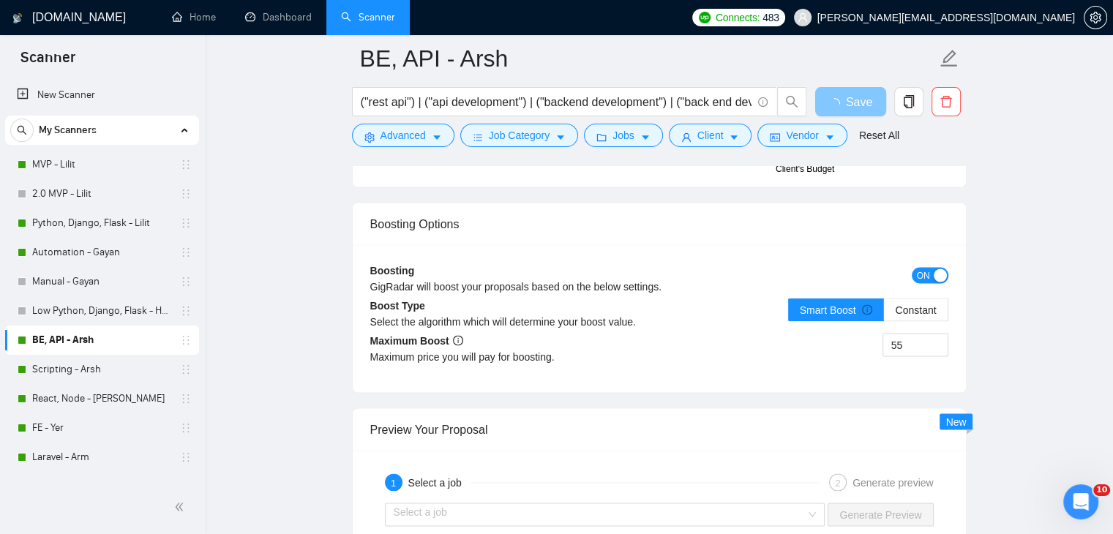
scroll to position [2342, 0]
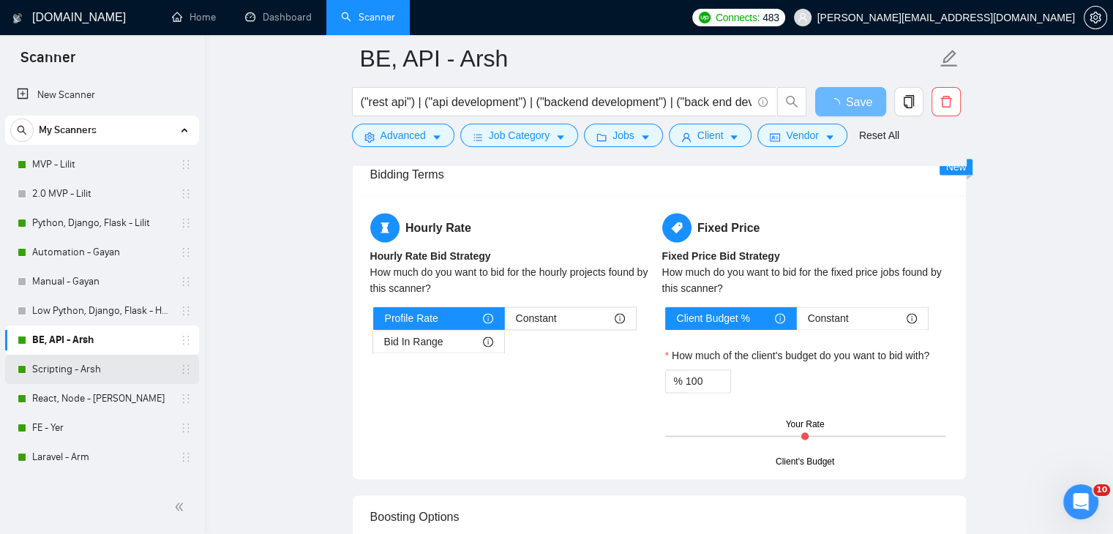
click at [120, 367] on link "Scripting - Arsh" at bounding box center [101, 369] width 139 height 29
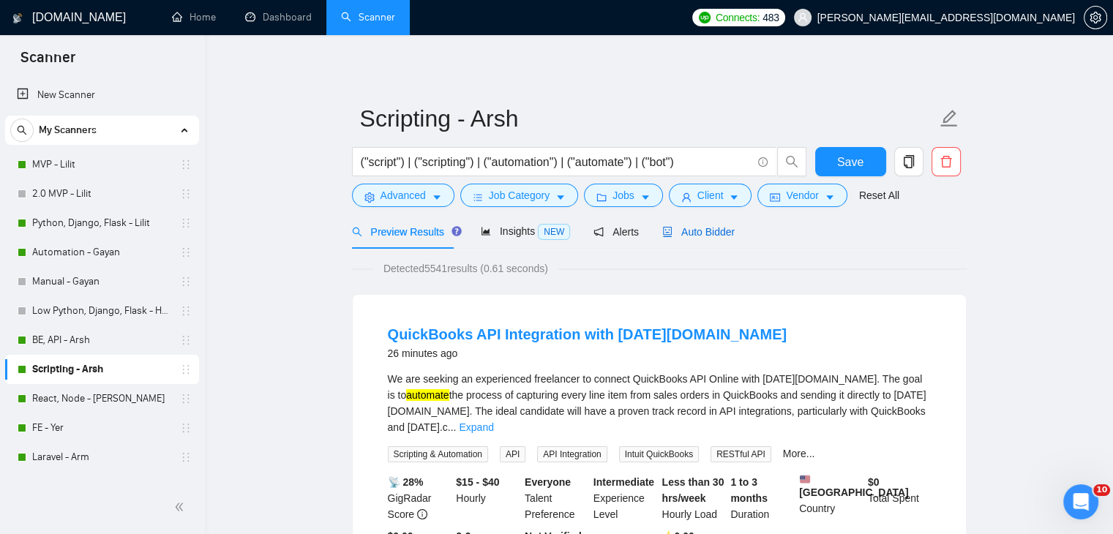
click at [686, 232] on span "Auto Bidder" at bounding box center [698, 232] width 72 height 12
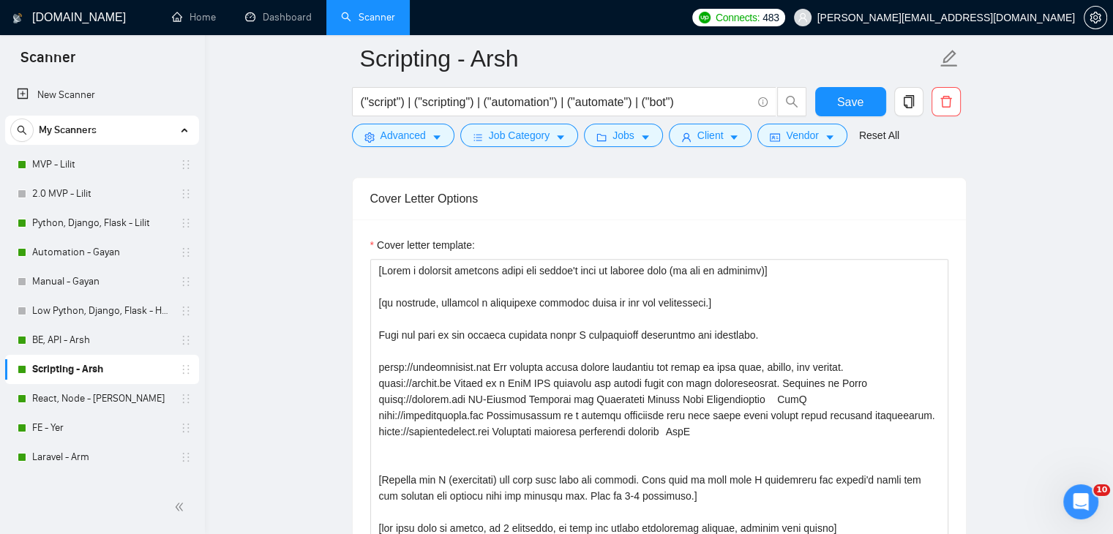
scroll to position [1610, 0]
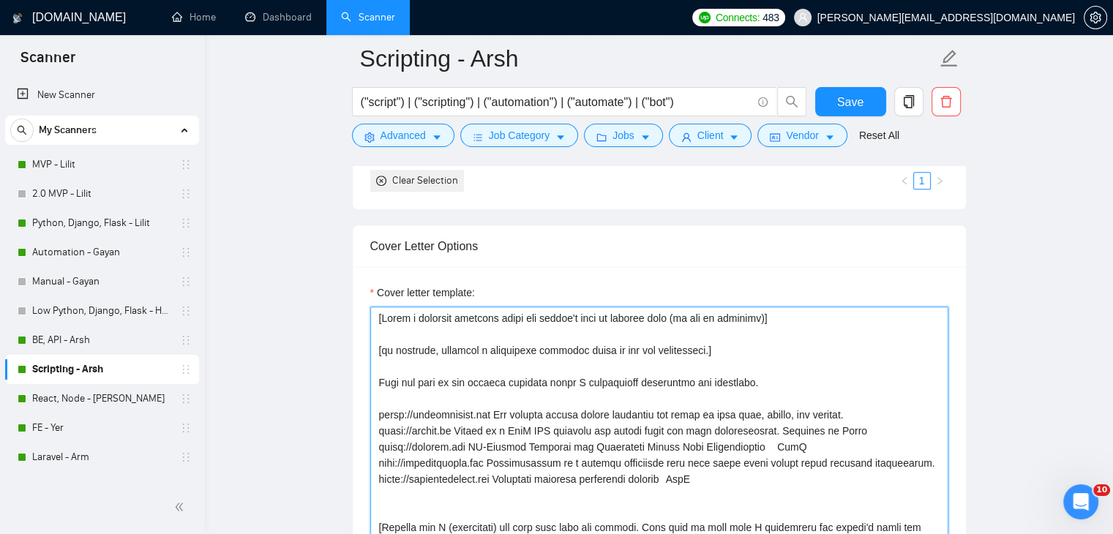
click at [726, 348] on textarea "Cover letter template:" at bounding box center [659, 471] width 578 height 329
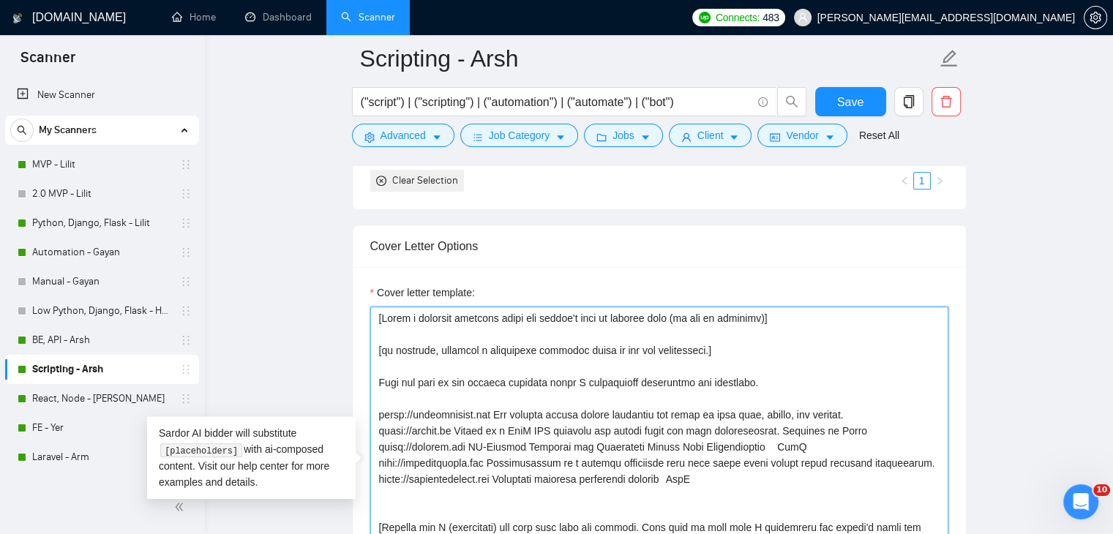
click at [726, 348] on textarea "Cover letter template:" at bounding box center [659, 471] width 578 height 329
paste textarea "technical question based on the job description that can be answered yes or no"
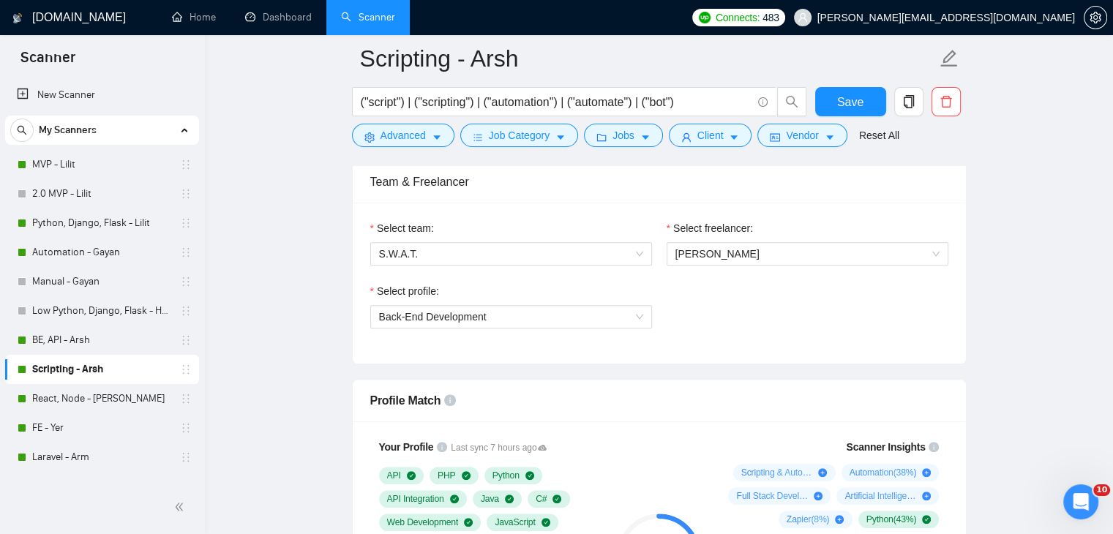
scroll to position [732, 0]
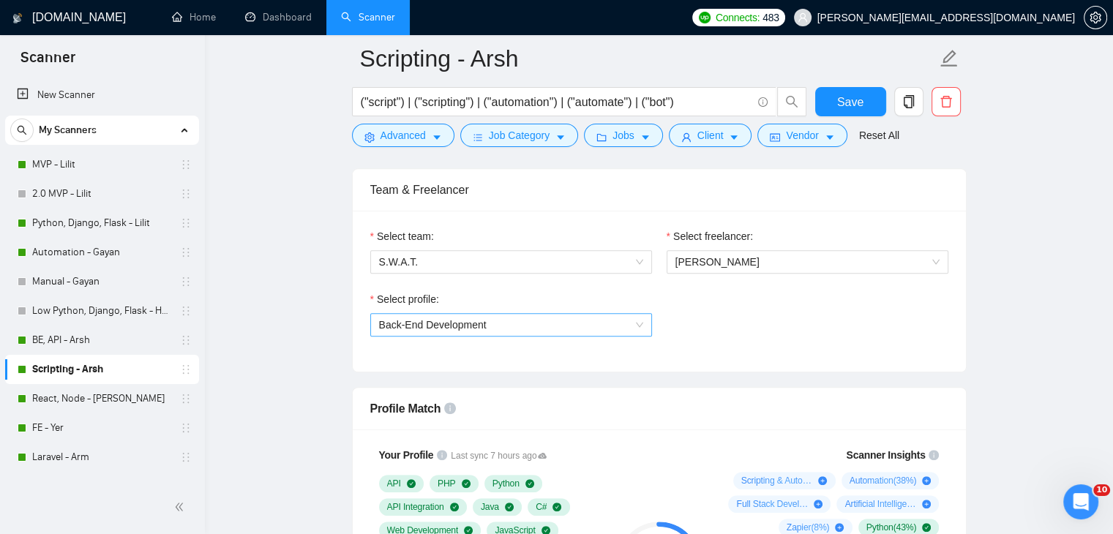
click at [521, 321] on span "Back-End Development" at bounding box center [511, 325] width 264 height 22
type textarea "[Write a personal greeting using the client's name or company name (if any is p…"
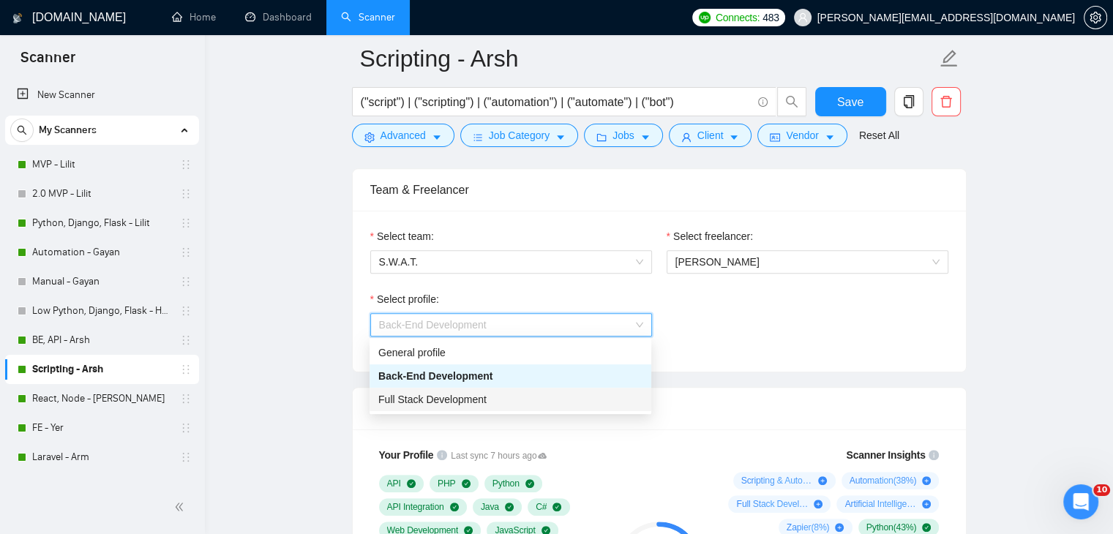
click at [470, 396] on span "Full Stack Development" at bounding box center [432, 400] width 108 height 12
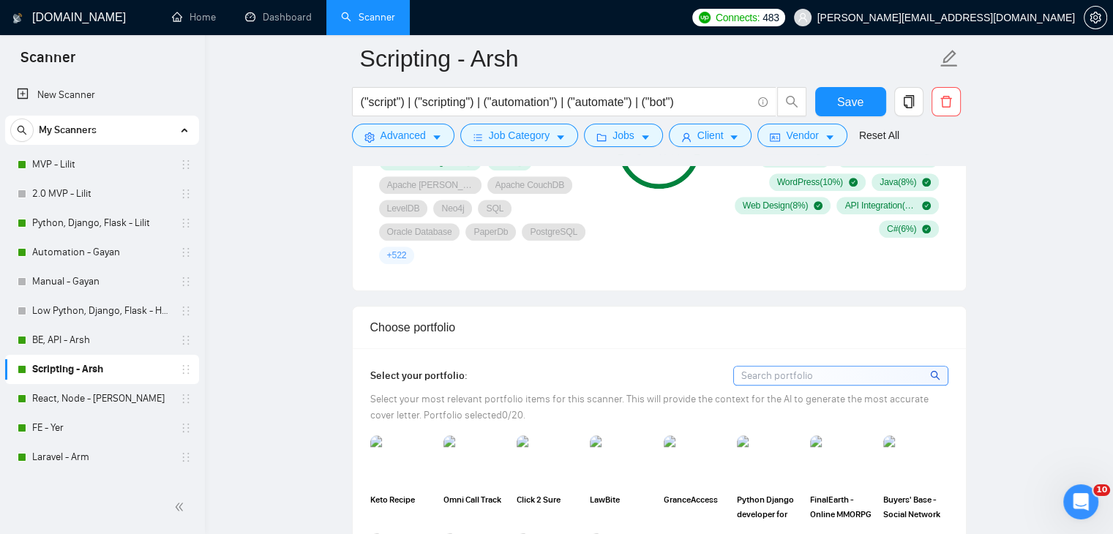
scroll to position [1244, 0]
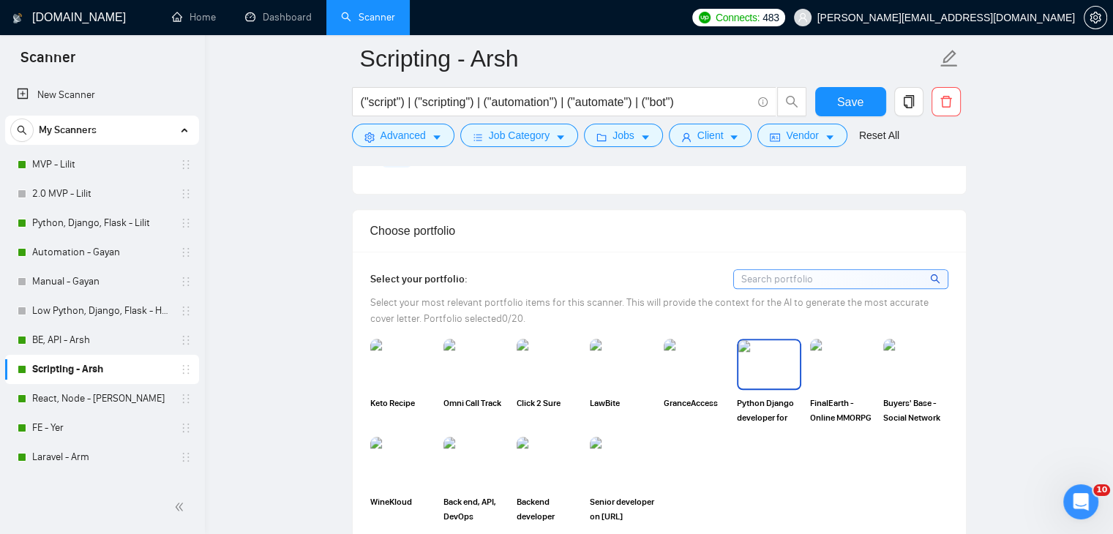
click at [760, 342] on img at bounding box center [768, 364] width 61 height 48
click at [616, 340] on img at bounding box center [621, 364] width 61 height 48
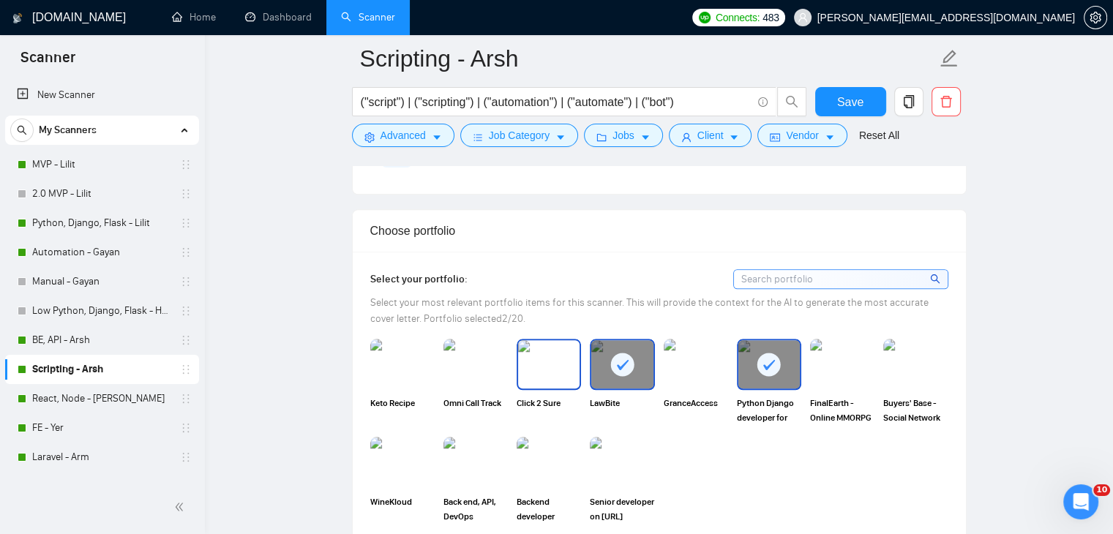
click at [551, 340] on img at bounding box center [548, 364] width 61 height 48
click at [488, 438] on img at bounding box center [475, 462] width 61 height 48
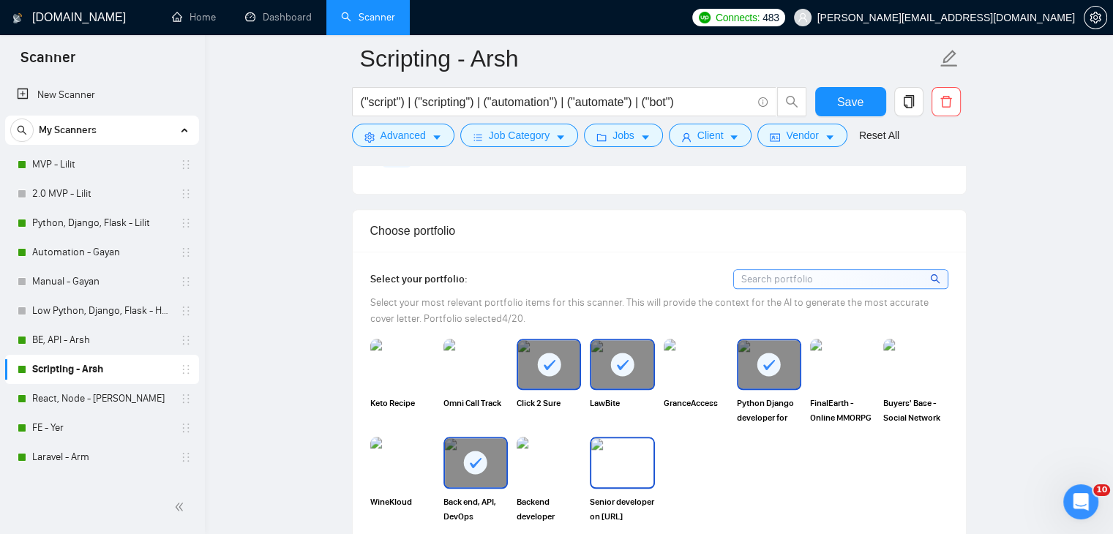
click at [621, 438] on img at bounding box center [621, 462] width 61 height 48
click at [546, 438] on img at bounding box center [548, 462] width 61 height 48
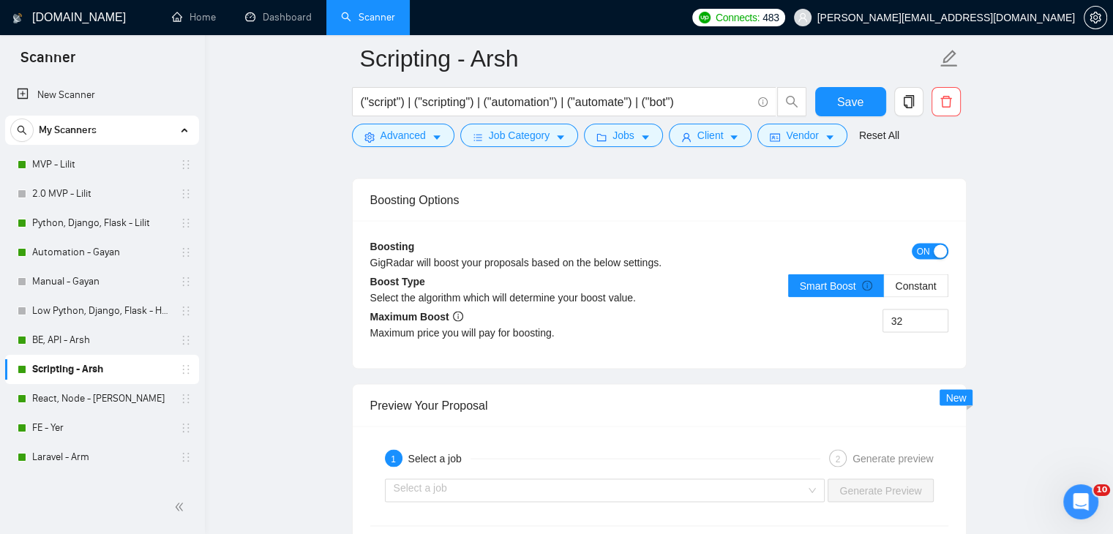
scroll to position [2708, 0]
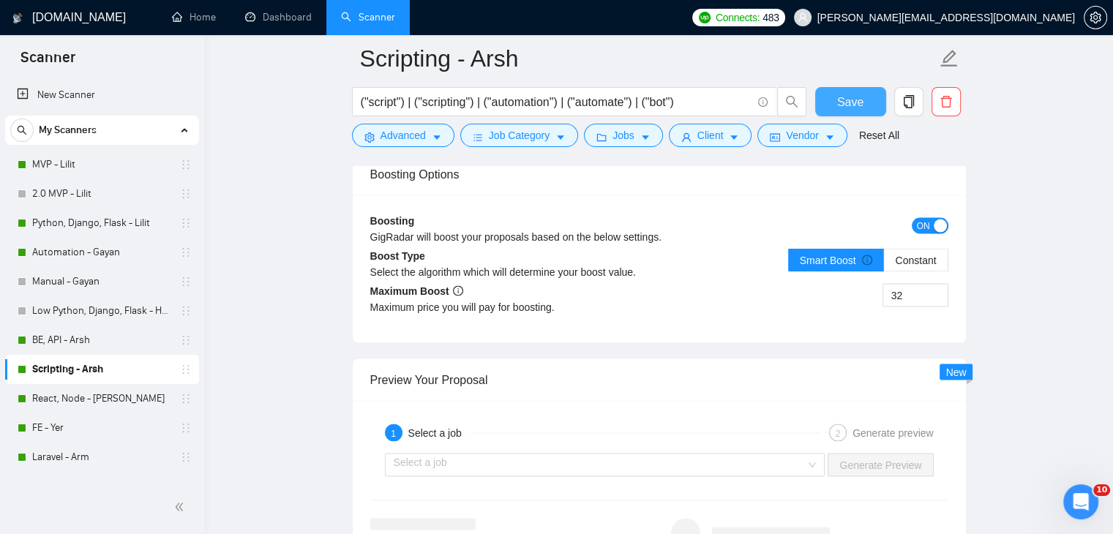
click at [849, 105] on span "Save" at bounding box center [850, 102] width 26 height 18
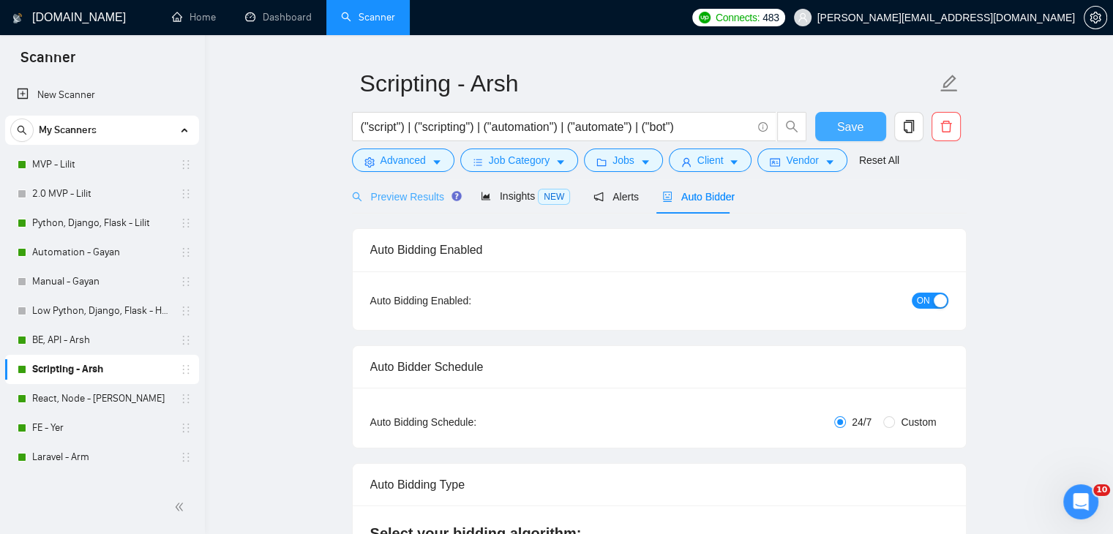
scroll to position [0, 0]
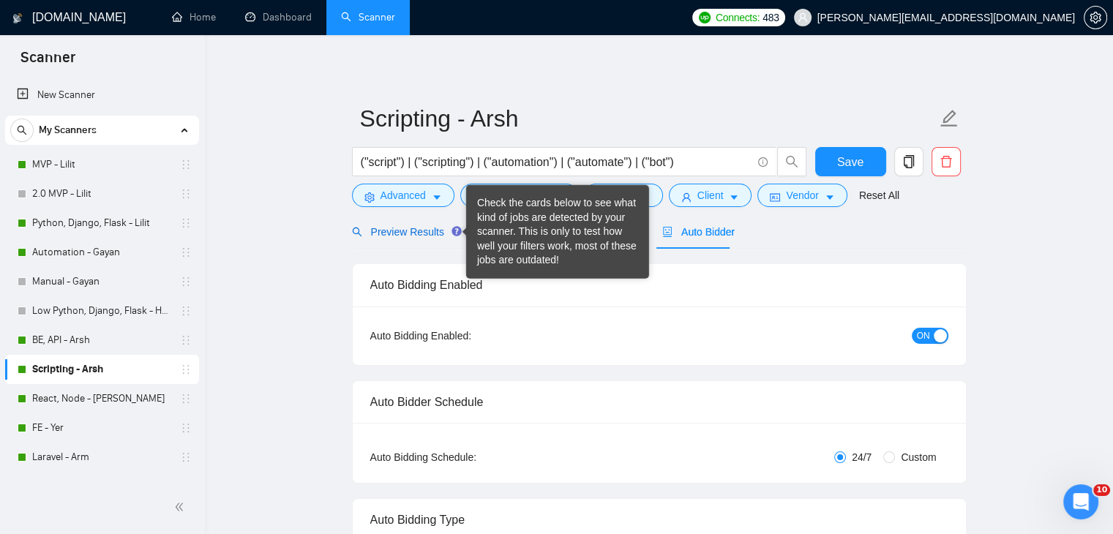
click at [411, 237] on span "Preview Results" at bounding box center [404, 232] width 105 height 12
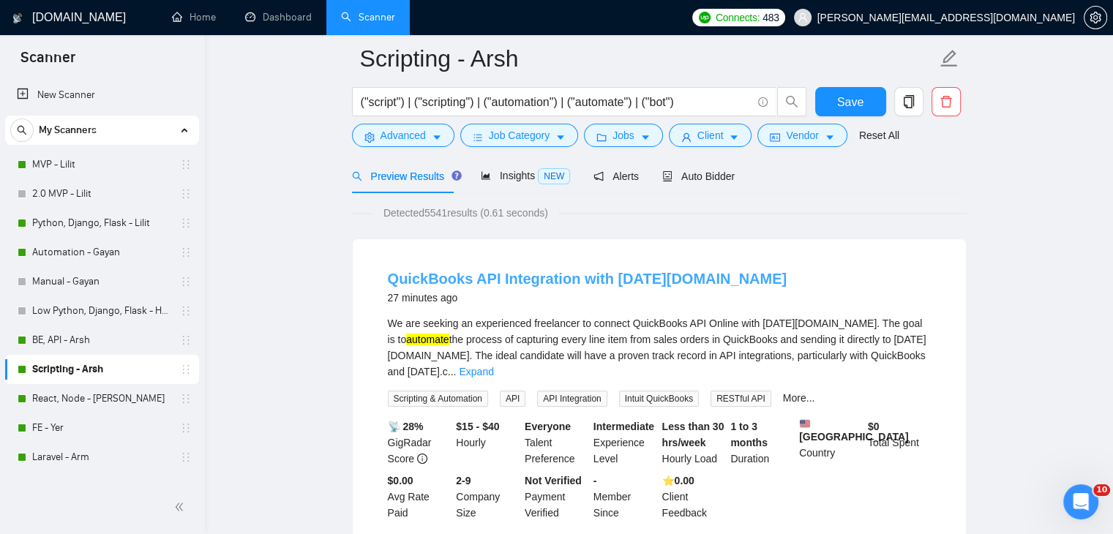
scroll to position [220, 0]
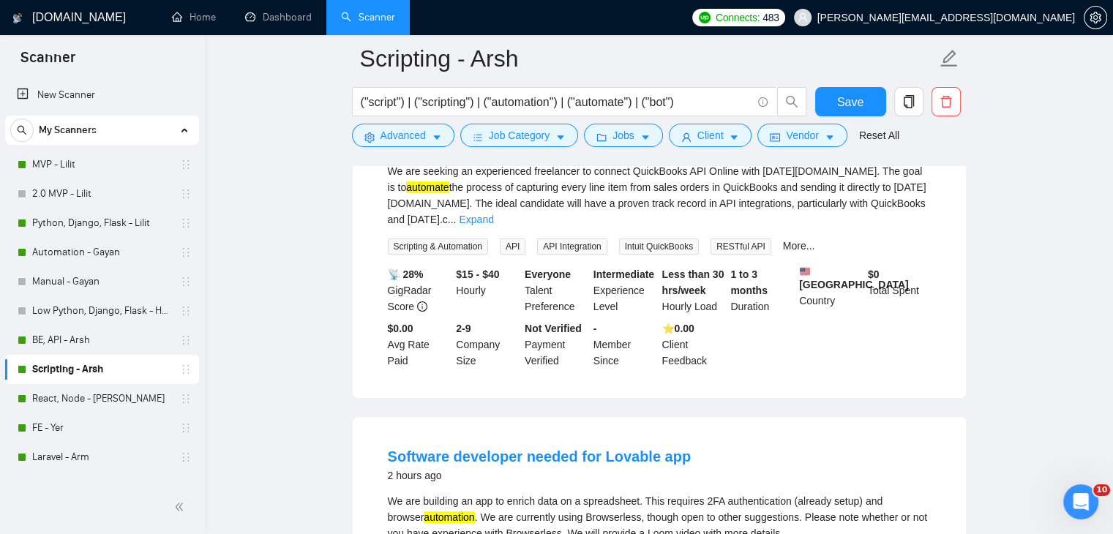
click at [464, 239] on span "Scripting & Automation" at bounding box center [438, 247] width 100 height 16
click at [574, 239] on span "API Integration" at bounding box center [572, 247] width 70 height 16
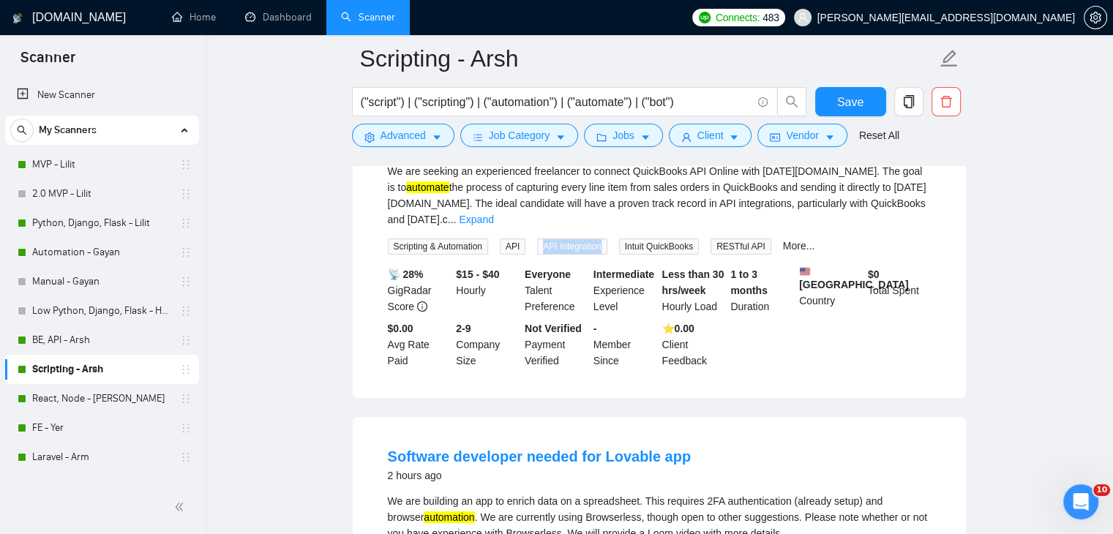
click at [574, 239] on span "API Integration" at bounding box center [572, 247] width 70 height 16
click at [657, 239] on span "Intuit QuickBooks" at bounding box center [659, 247] width 80 height 16
click at [738, 239] on span "RESTful API" at bounding box center [741, 247] width 61 height 16
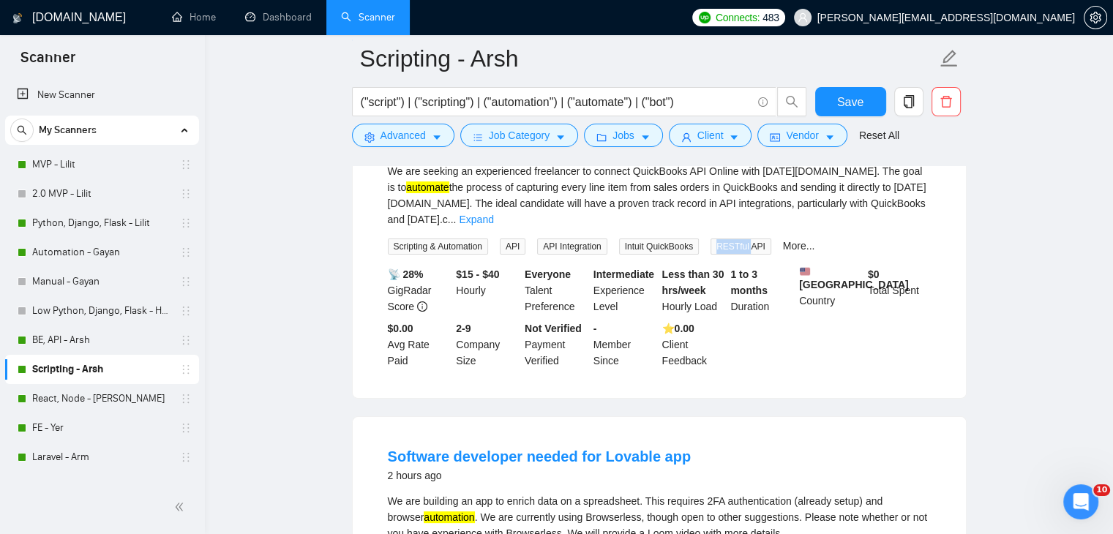
click at [738, 239] on span "RESTful API" at bounding box center [741, 247] width 61 height 16
click at [800, 240] on link "More..." at bounding box center [799, 246] width 32 height 12
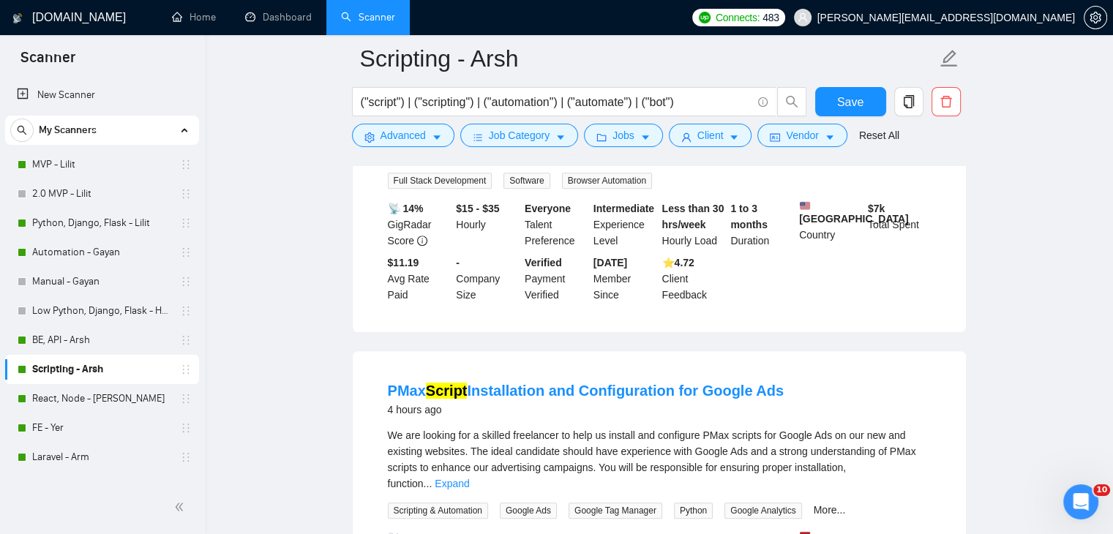
scroll to position [512, 0]
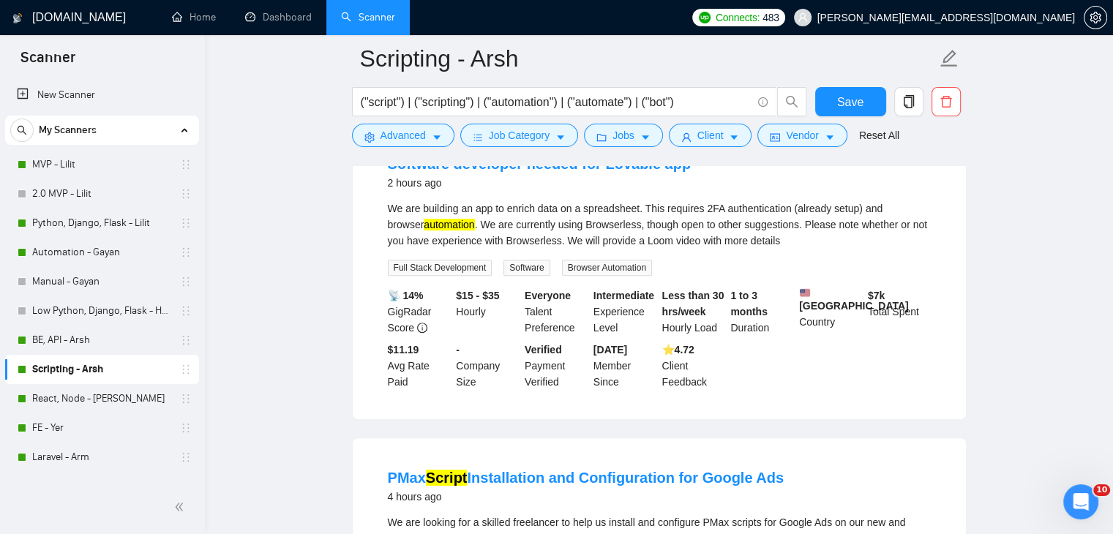
click at [527, 263] on span "Software" at bounding box center [527, 268] width 46 height 16
click at [589, 262] on span "Browser Automation" at bounding box center [607, 268] width 90 height 16
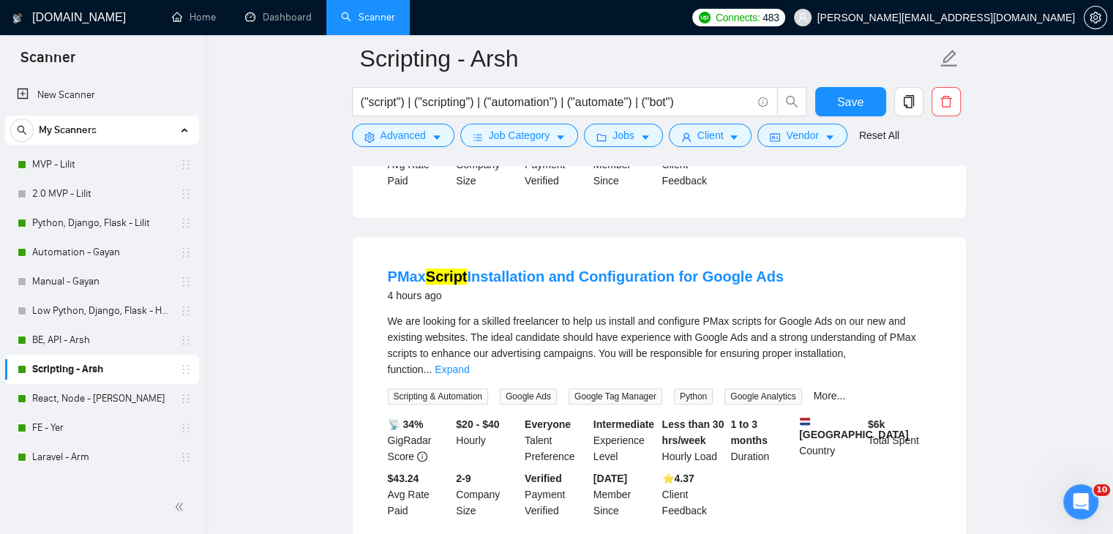
scroll to position [732, 0]
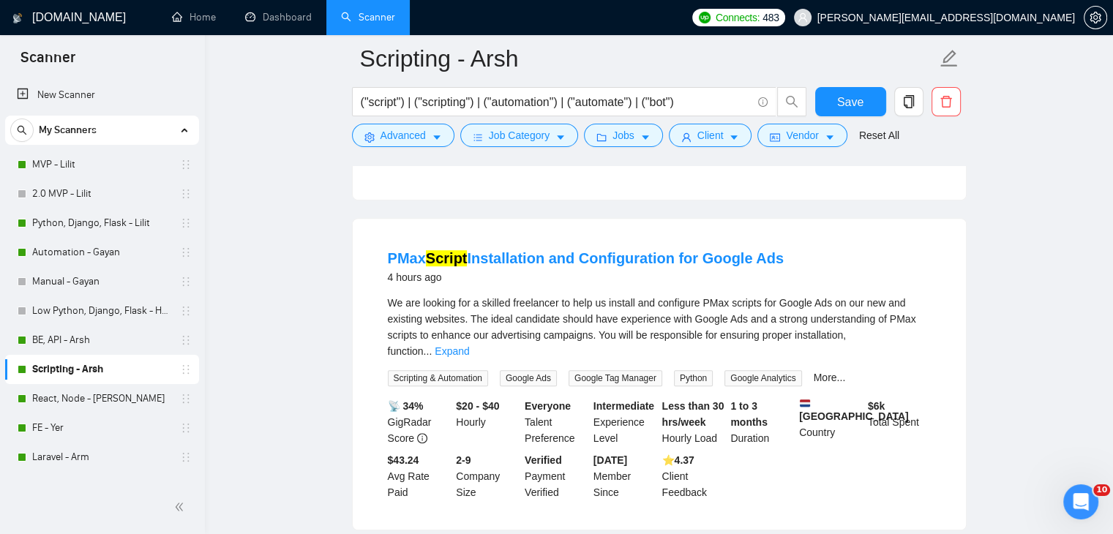
click at [525, 370] on span "Google Ads" at bounding box center [528, 378] width 57 height 16
click at [614, 370] on span "Google Tag Manager" at bounding box center [616, 378] width 94 height 16
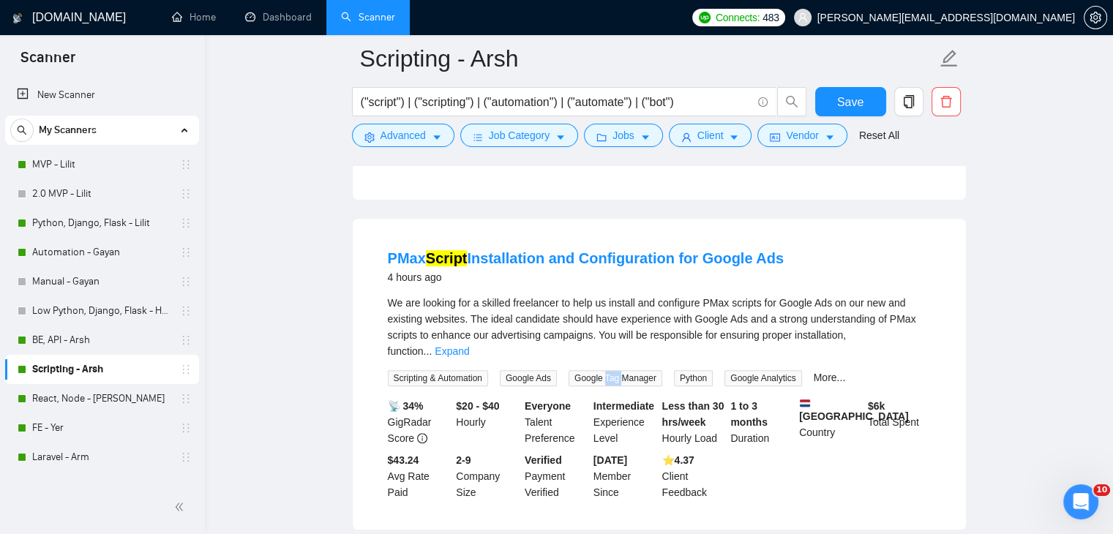
click at [614, 370] on span "Google Tag Manager" at bounding box center [616, 378] width 94 height 16
click at [732, 370] on span "Google Analytics" at bounding box center [763, 378] width 77 height 16
click at [823, 372] on link "More..." at bounding box center [830, 378] width 32 height 12
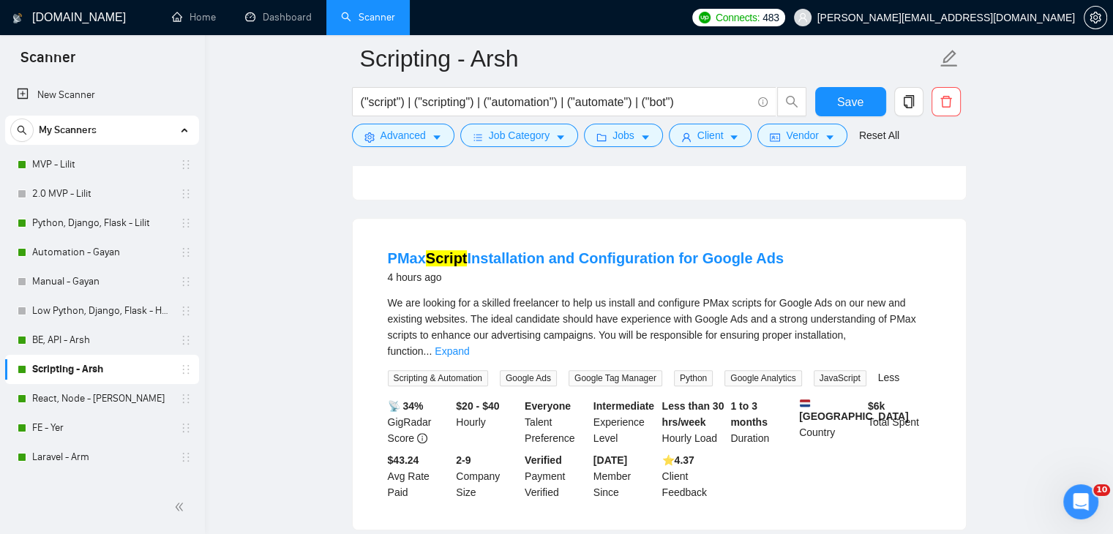
click at [826, 370] on span "JavaScript" at bounding box center [840, 378] width 53 height 16
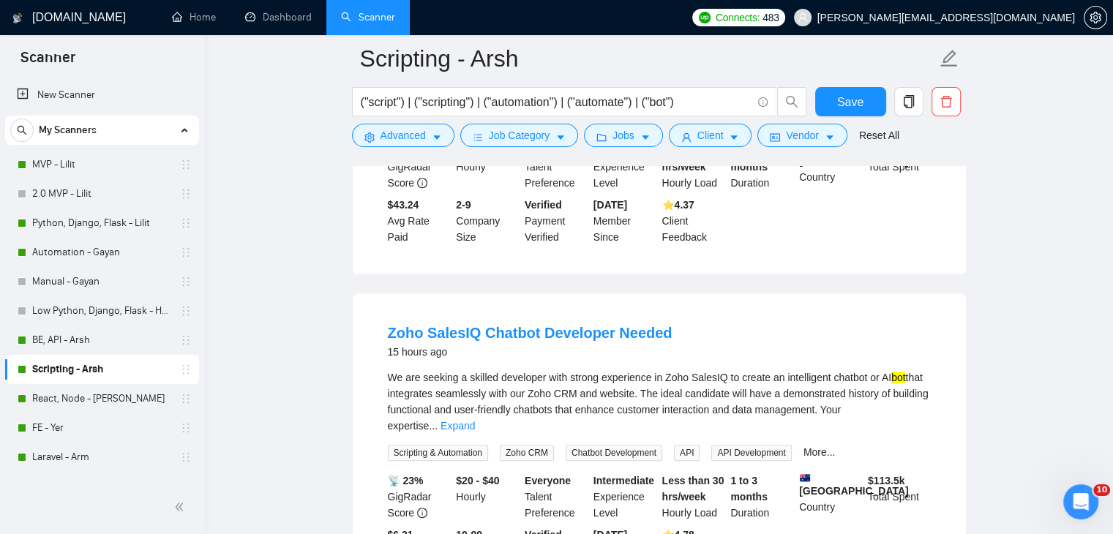
scroll to position [1025, 0]
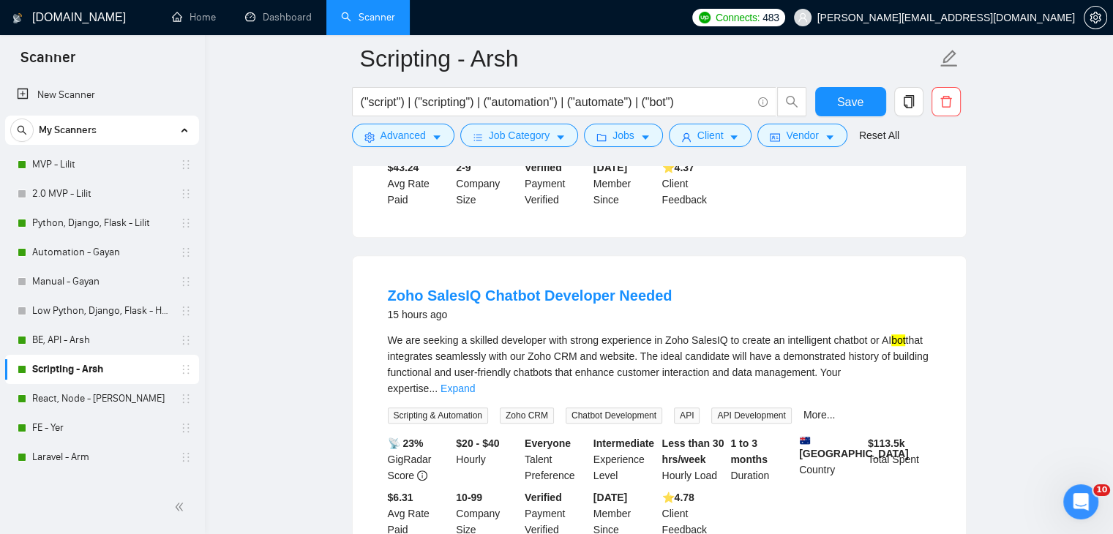
click at [522, 408] on span "Zoho CRM" at bounding box center [527, 416] width 54 height 16
click at [618, 408] on span "Chatbot Development" at bounding box center [614, 416] width 97 height 16
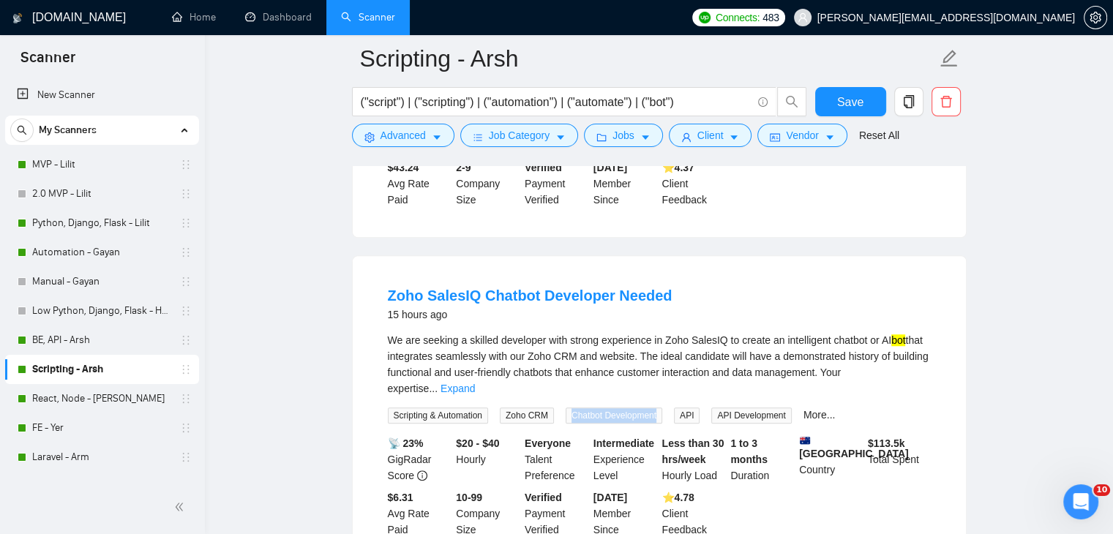
click at [618, 408] on span "Chatbot Development" at bounding box center [614, 416] width 97 height 16
click at [812, 409] on link "More..." at bounding box center [820, 415] width 32 height 12
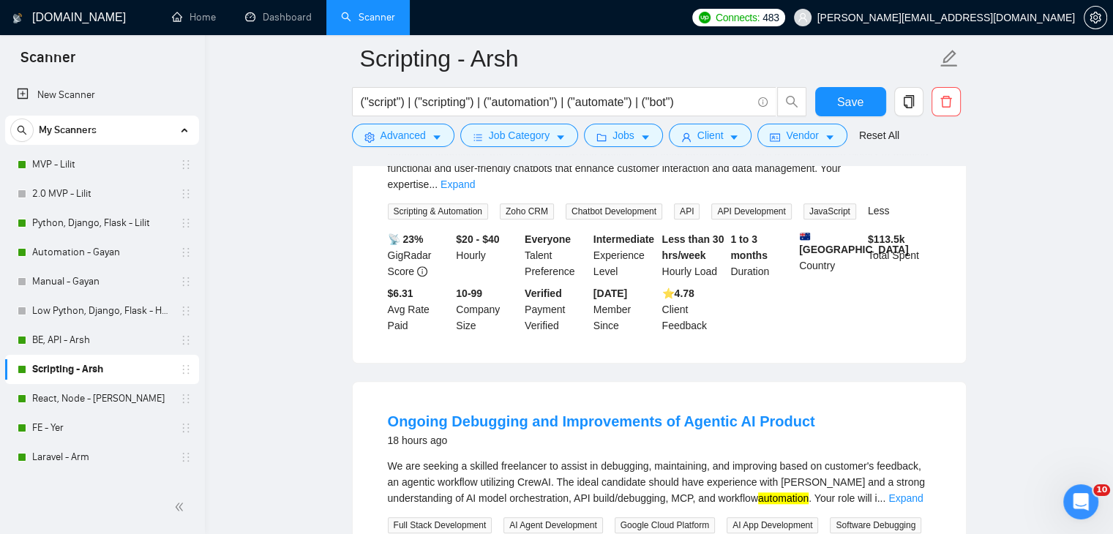
scroll to position [1317, 0]
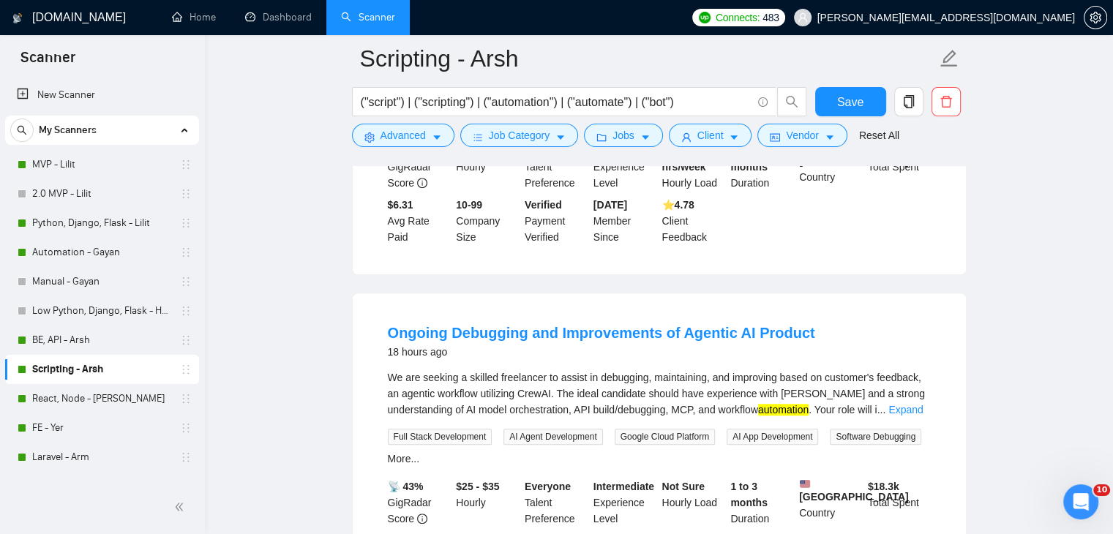
click at [544, 429] on span "AI Agent Development" at bounding box center [553, 437] width 99 height 16
click at [656, 429] on span "Google Cloud Platform" at bounding box center [665, 437] width 100 height 16
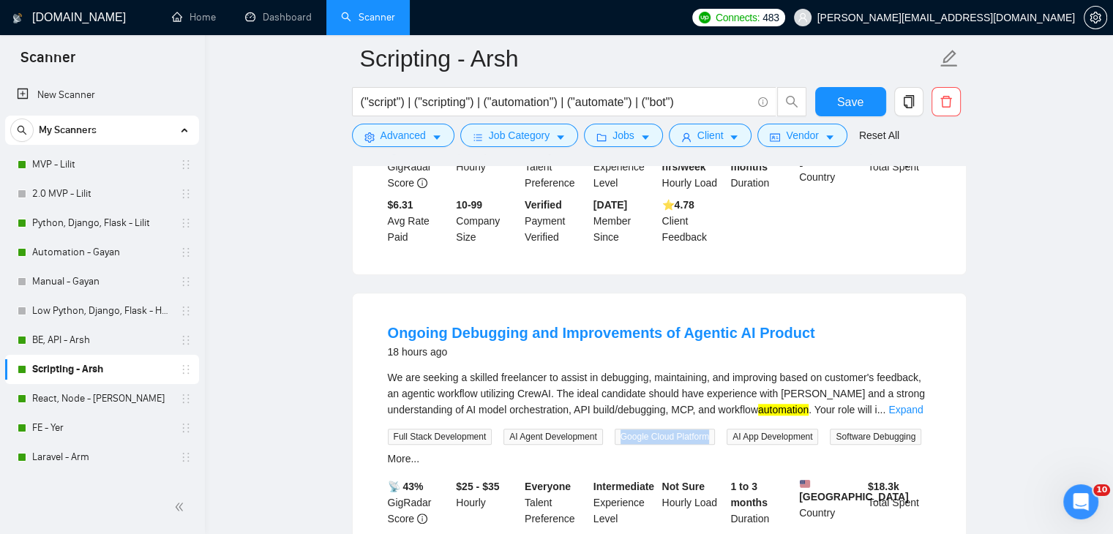
click at [656, 429] on span "Google Cloud Platform" at bounding box center [665, 437] width 100 height 16
click at [739, 429] on span "AI App Development" at bounding box center [772, 437] width 91 height 16
click at [848, 429] on span "Software Debugging" at bounding box center [875, 437] width 91 height 16
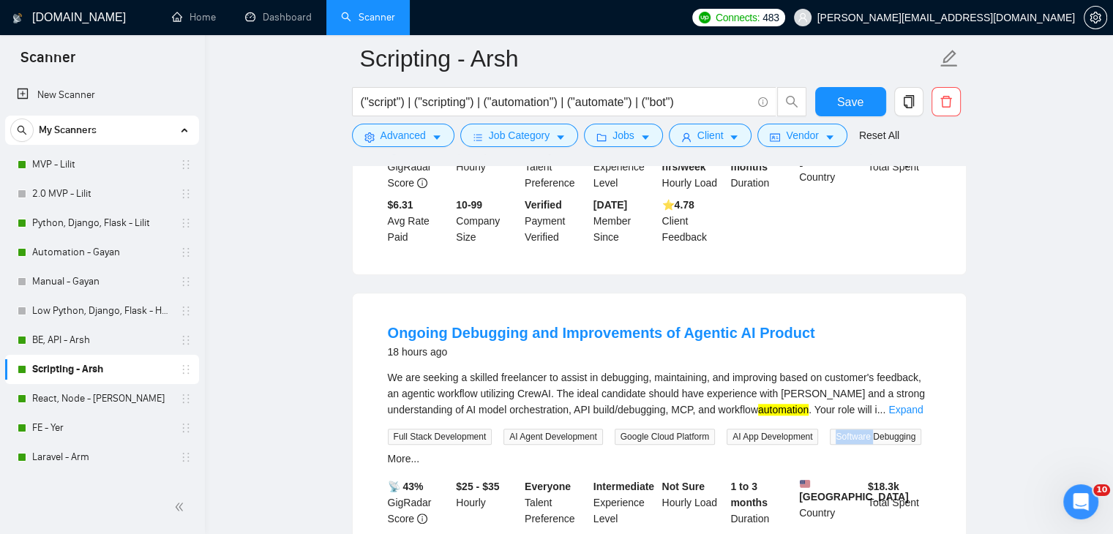
click at [848, 429] on span "Software Debugging" at bounding box center [875, 437] width 91 height 16
click at [414, 453] on link "More..." at bounding box center [404, 459] width 32 height 12
click at [525, 452] on span "AI Model Integration" at bounding box center [519, 460] width 90 height 16
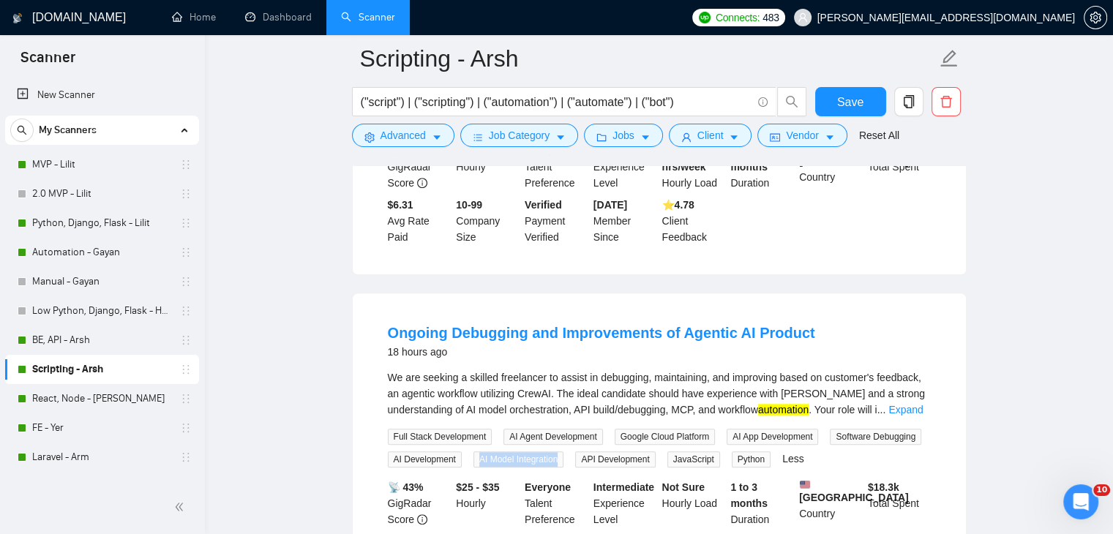
click at [525, 452] on span "AI Model Integration" at bounding box center [519, 460] width 90 height 16
click at [628, 452] on span "API Development" at bounding box center [615, 460] width 80 height 16
click at [757, 452] on span "Python" at bounding box center [751, 460] width 39 height 16
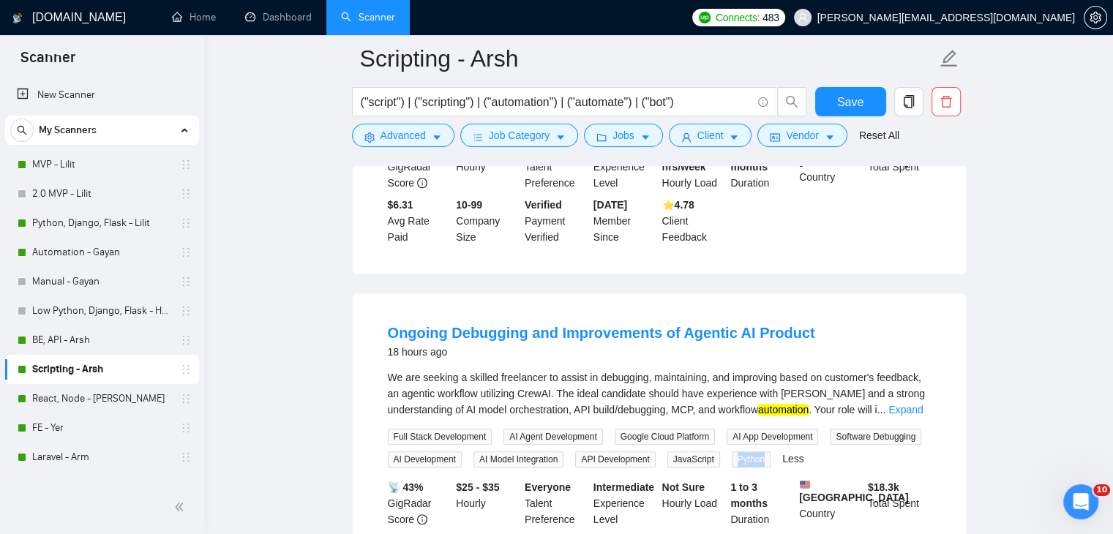
click at [757, 452] on span "Python" at bounding box center [751, 460] width 39 height 16
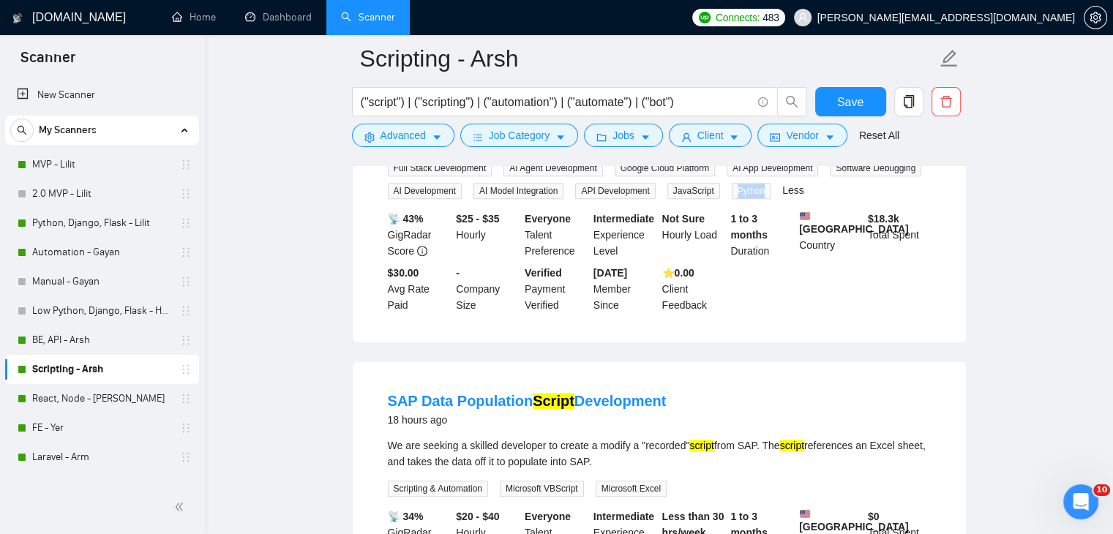
scroll to position [1683, 0]
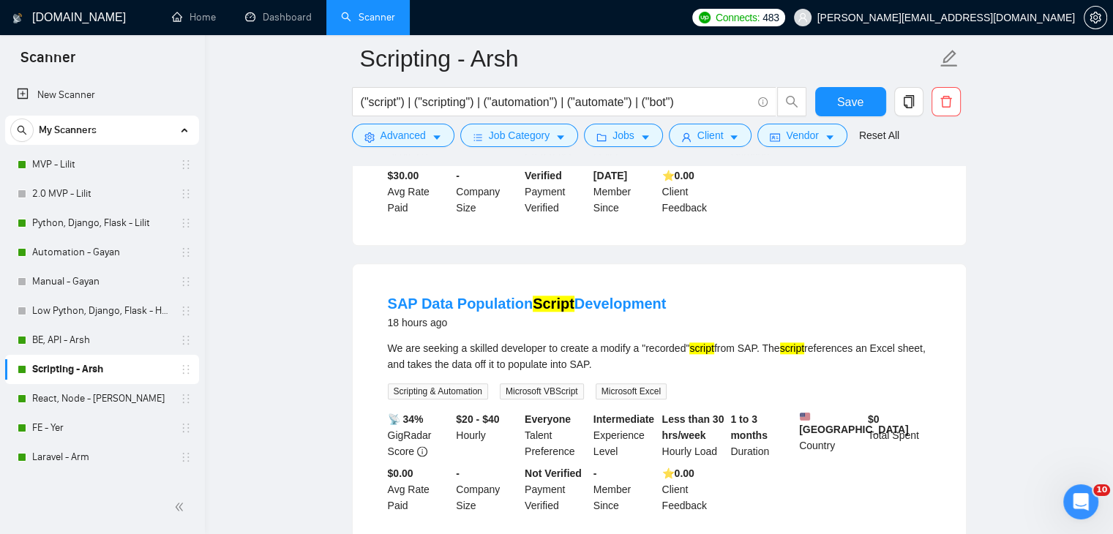
click at [527, 383] on span "Microsoft VBScript" at bounding box center [542, 391] width 84 height 16
